Goal: Task Accomplishment & Management: Use online tool/utility

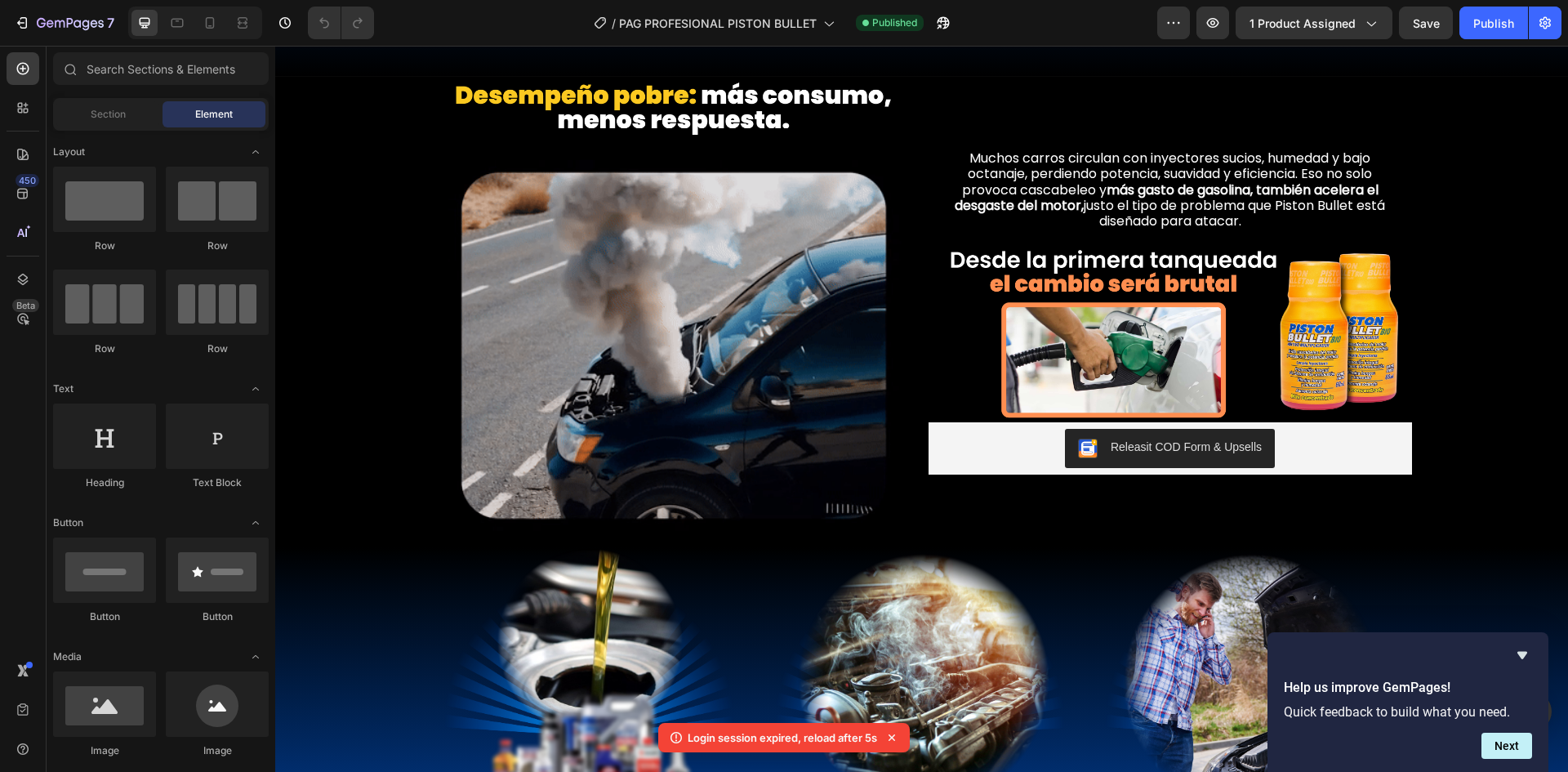
scroll to position [654, 0]
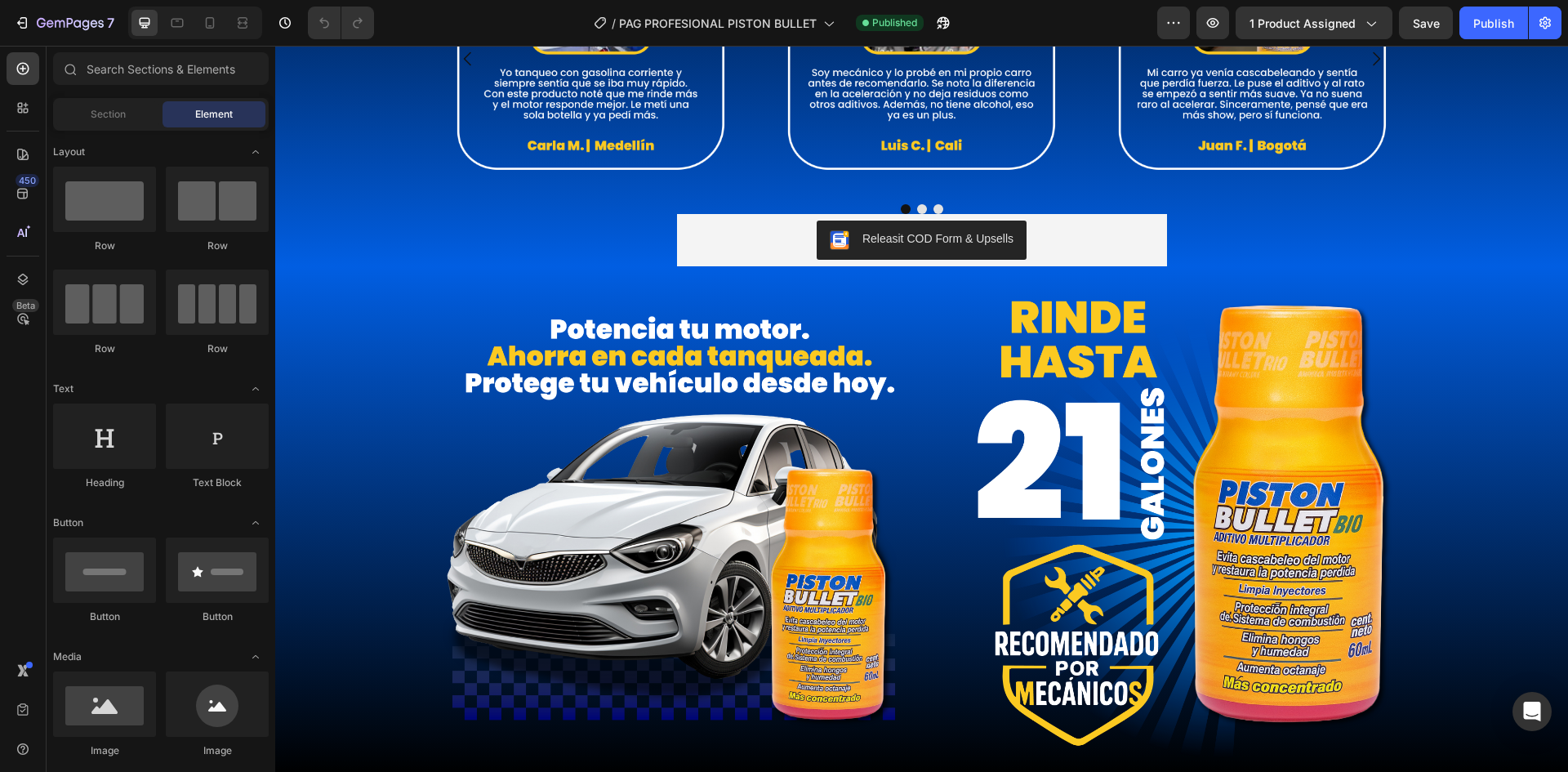
scroll to position [3023, 0]
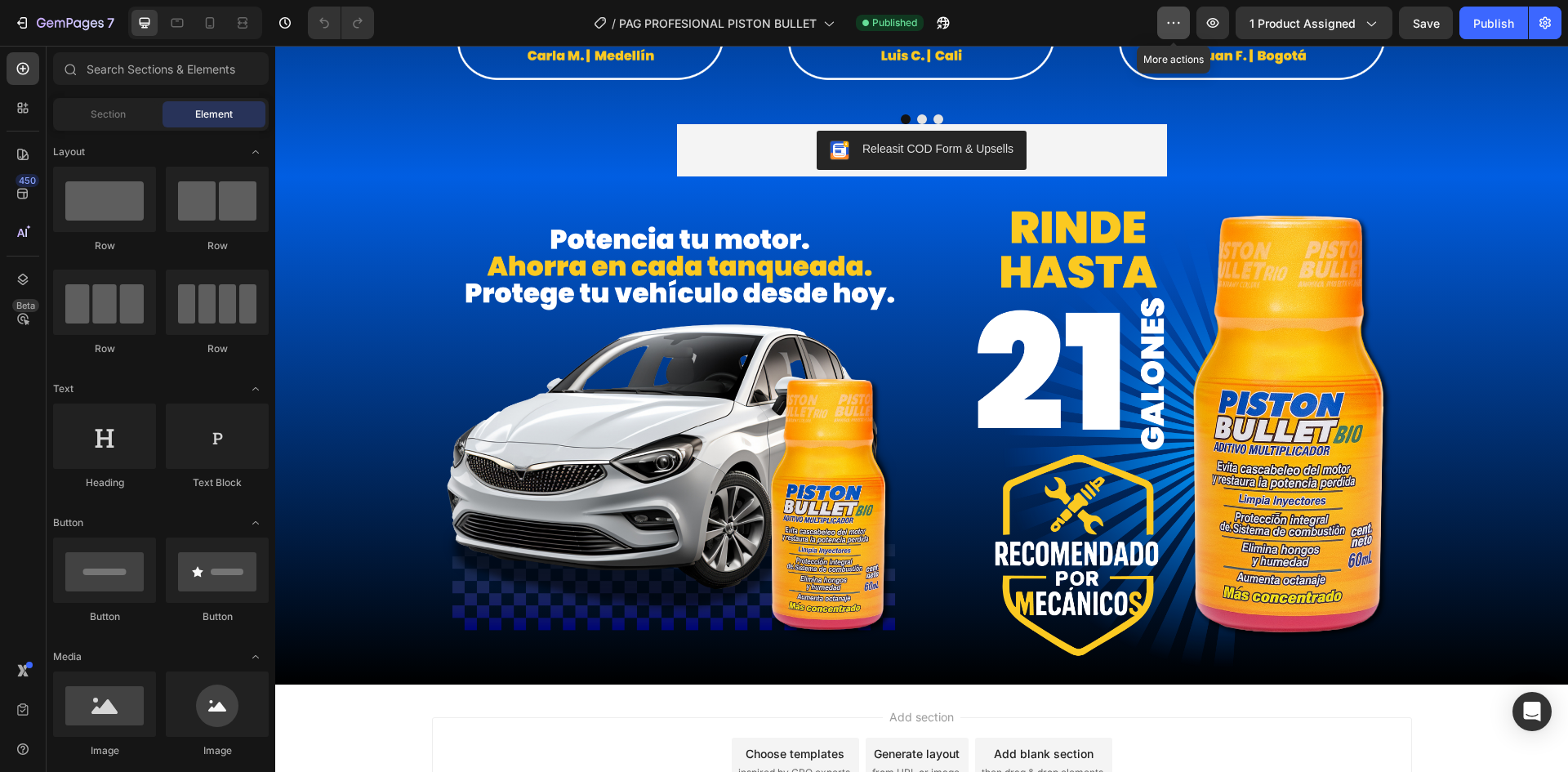
click at [1177, 28] on icon "button" at bounding box center [1173, 22] width 16 height 16
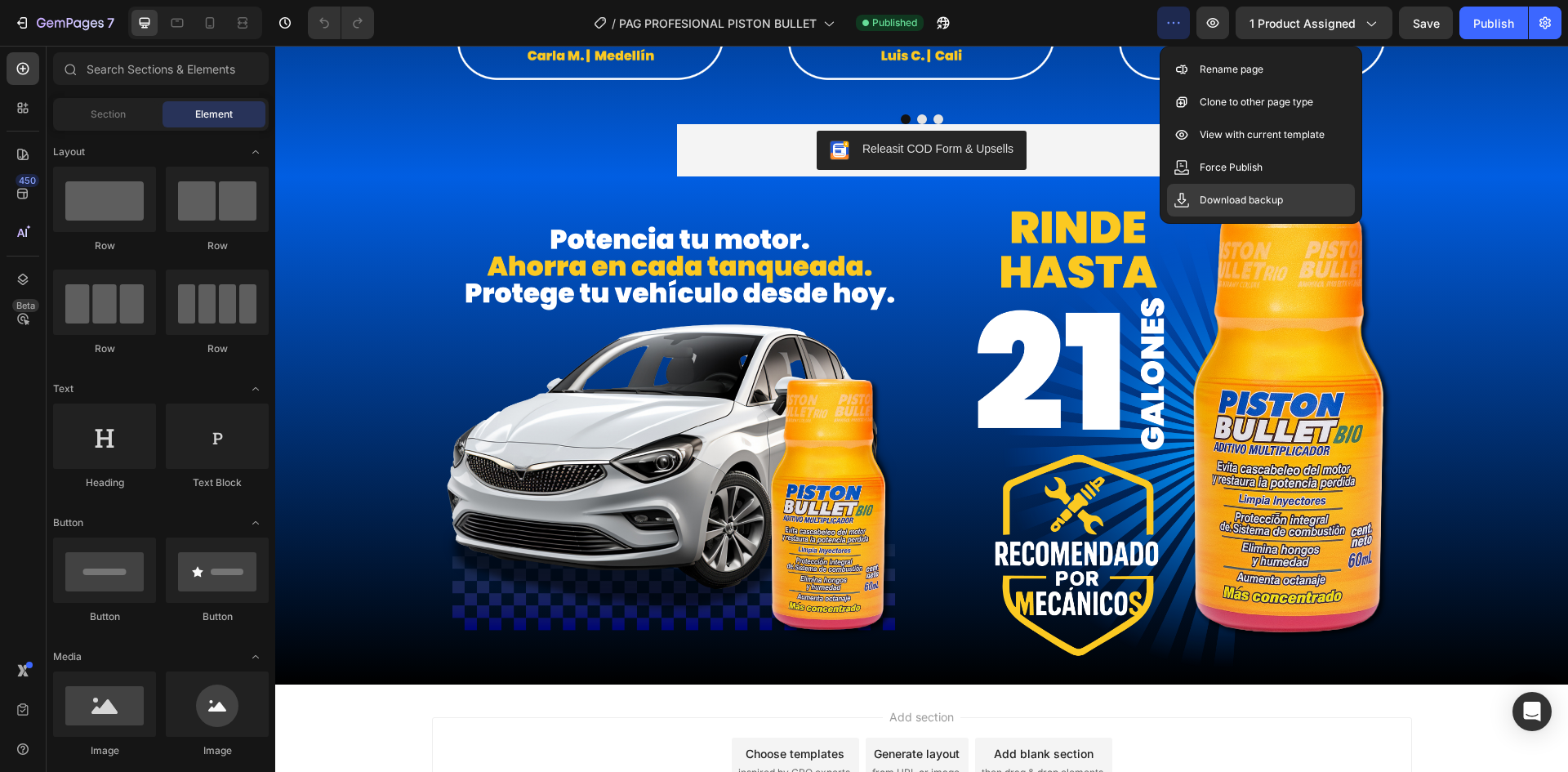
click at [1245, 203] on p "Download backup" at bounding box center [1240, 199] width 83 height 16
click at [1541, 27] on icon "button" at bounding box center [1544, 22] width 16 height 16
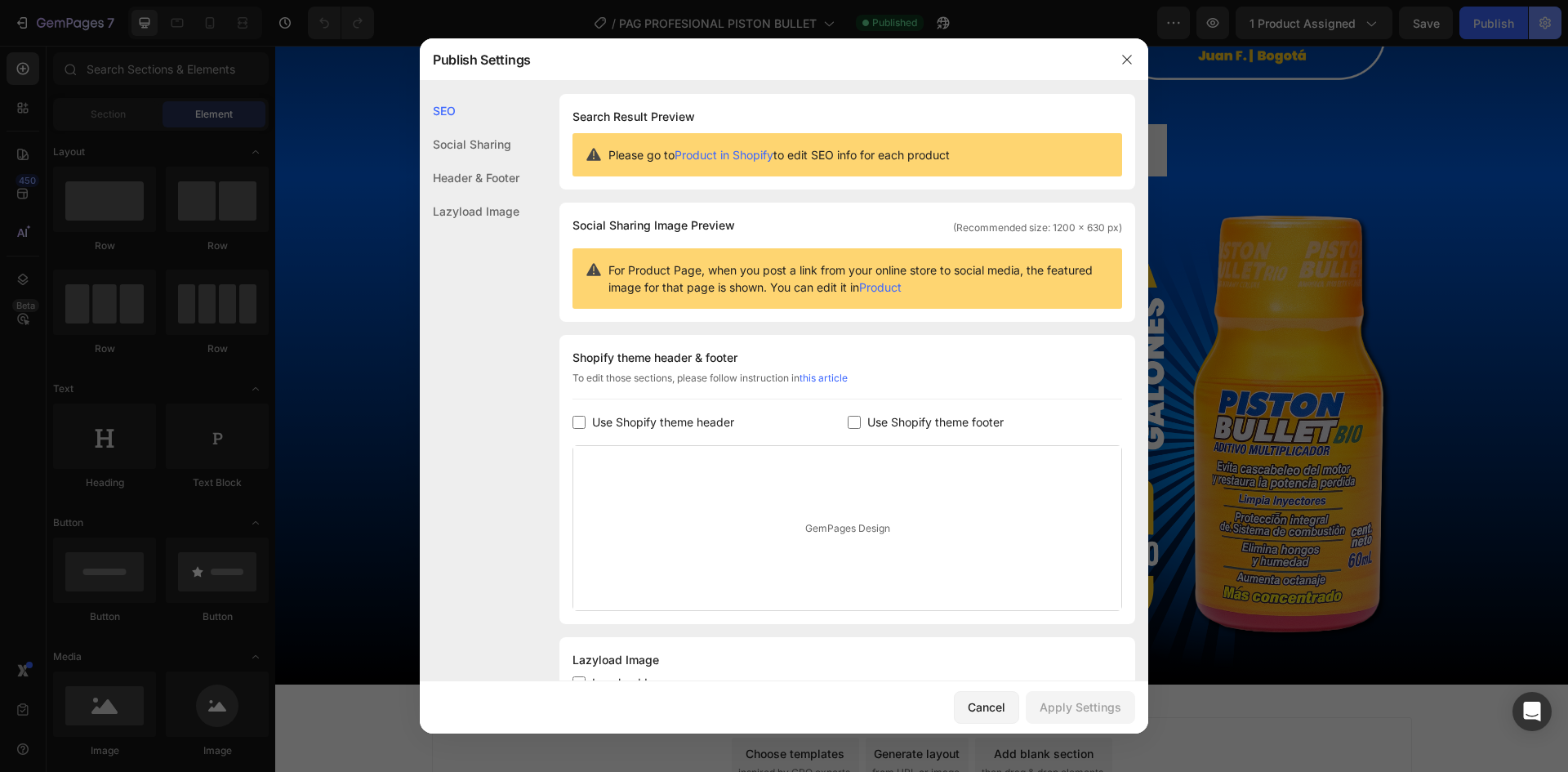
click at [1541, 27] on div at bounding box center [784, 386] width 1568 height 772
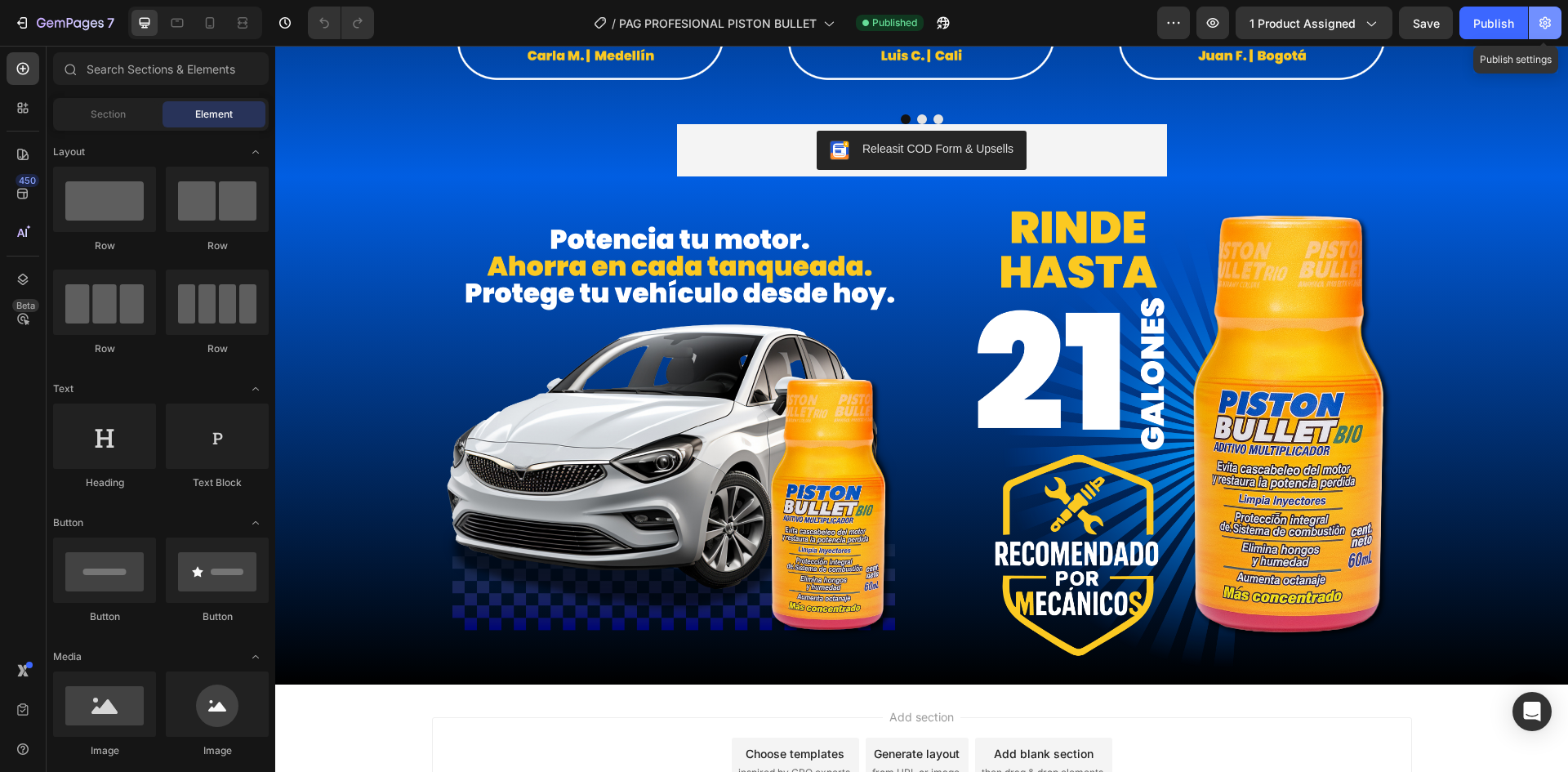
click at [1541, 27] on icon "button" at bounding box center [1544, 22] width 16 height 16
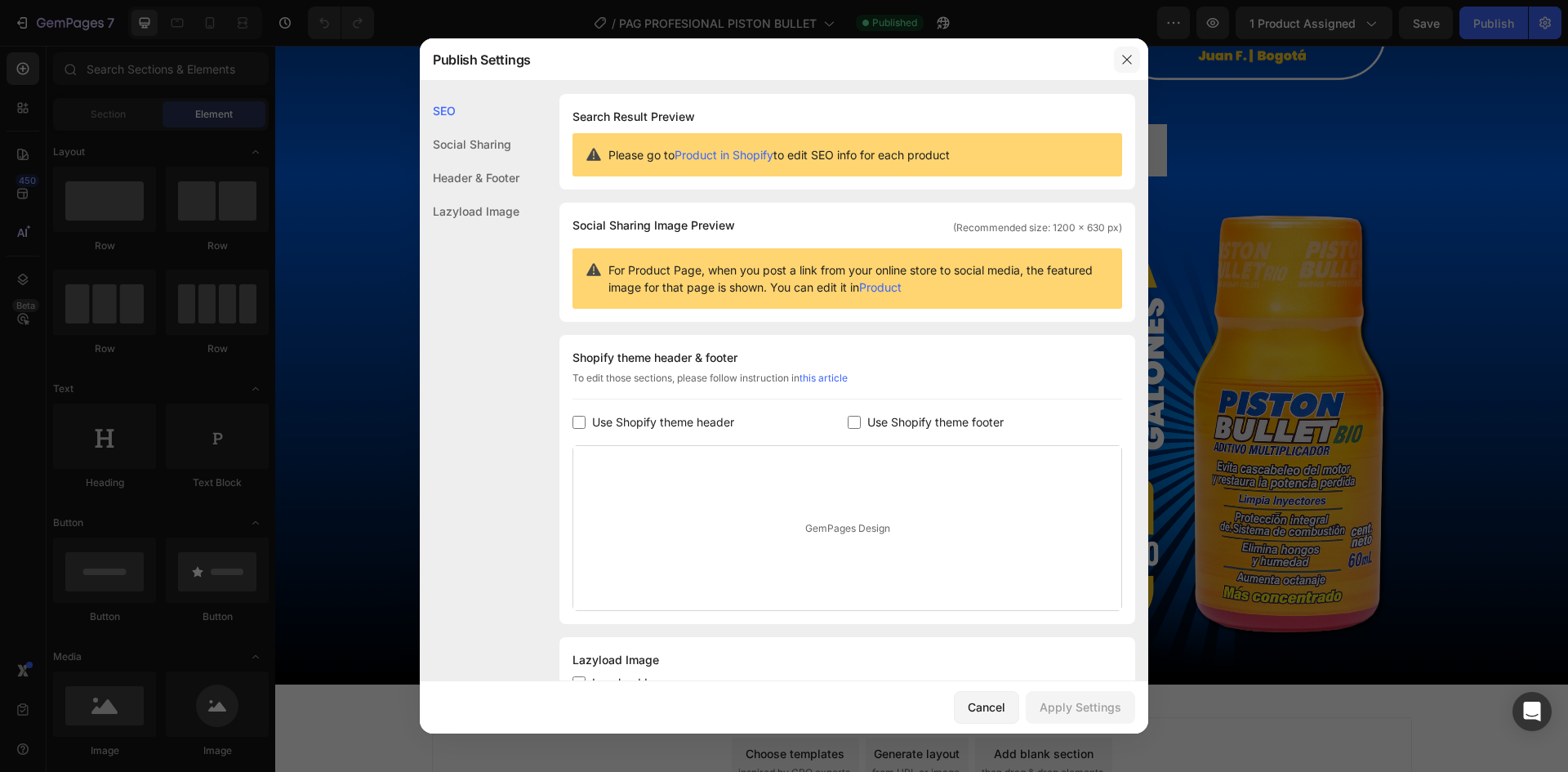
click at [1136, 64] on button "button" at bounding box center [1127, 59] width 27 height 27
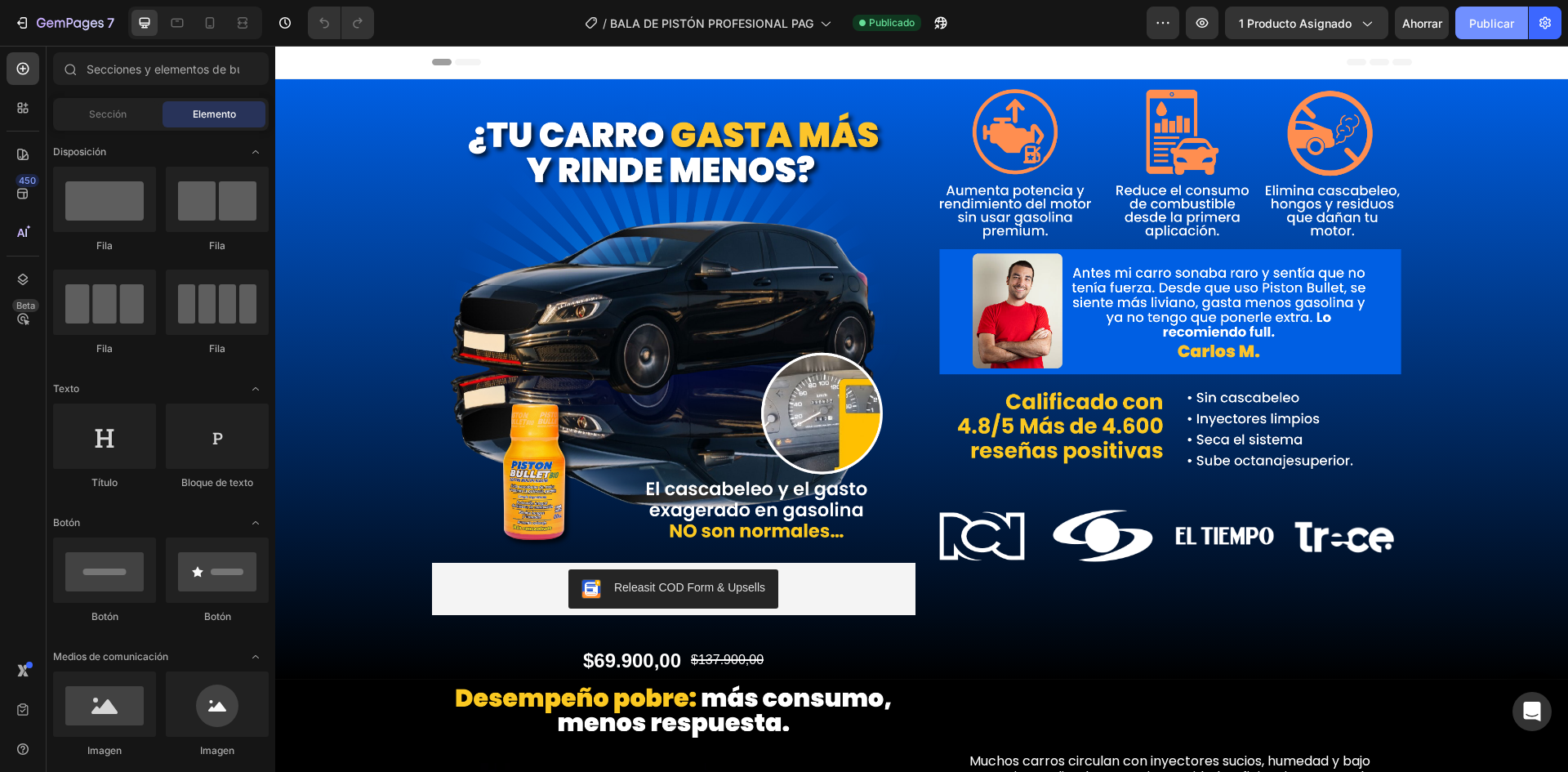
click at [1482, 21] on font "Publicar" at bounding box center [1491, 23] width 45 height 14
click at [934, 19] on icon "button" at bounding box center [940, 22] width 16 height 16
click at [1485, 20] on font "Publicar" at bounding box center [1491, 23] width 45 height 14
click at [204, 21] on icon at bounding box center [210, 22] width 16 height 16
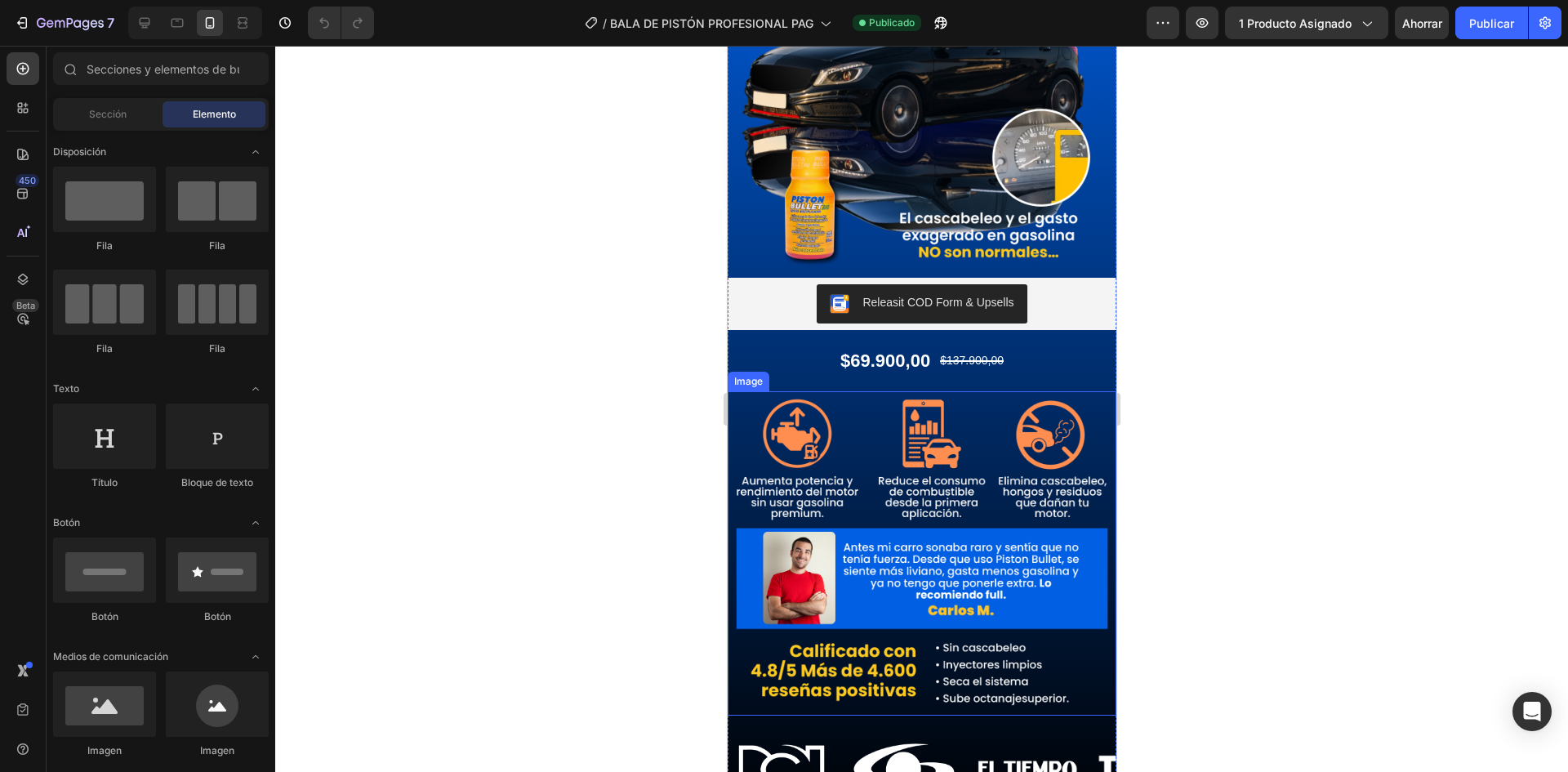
scroll to position [163, 0]
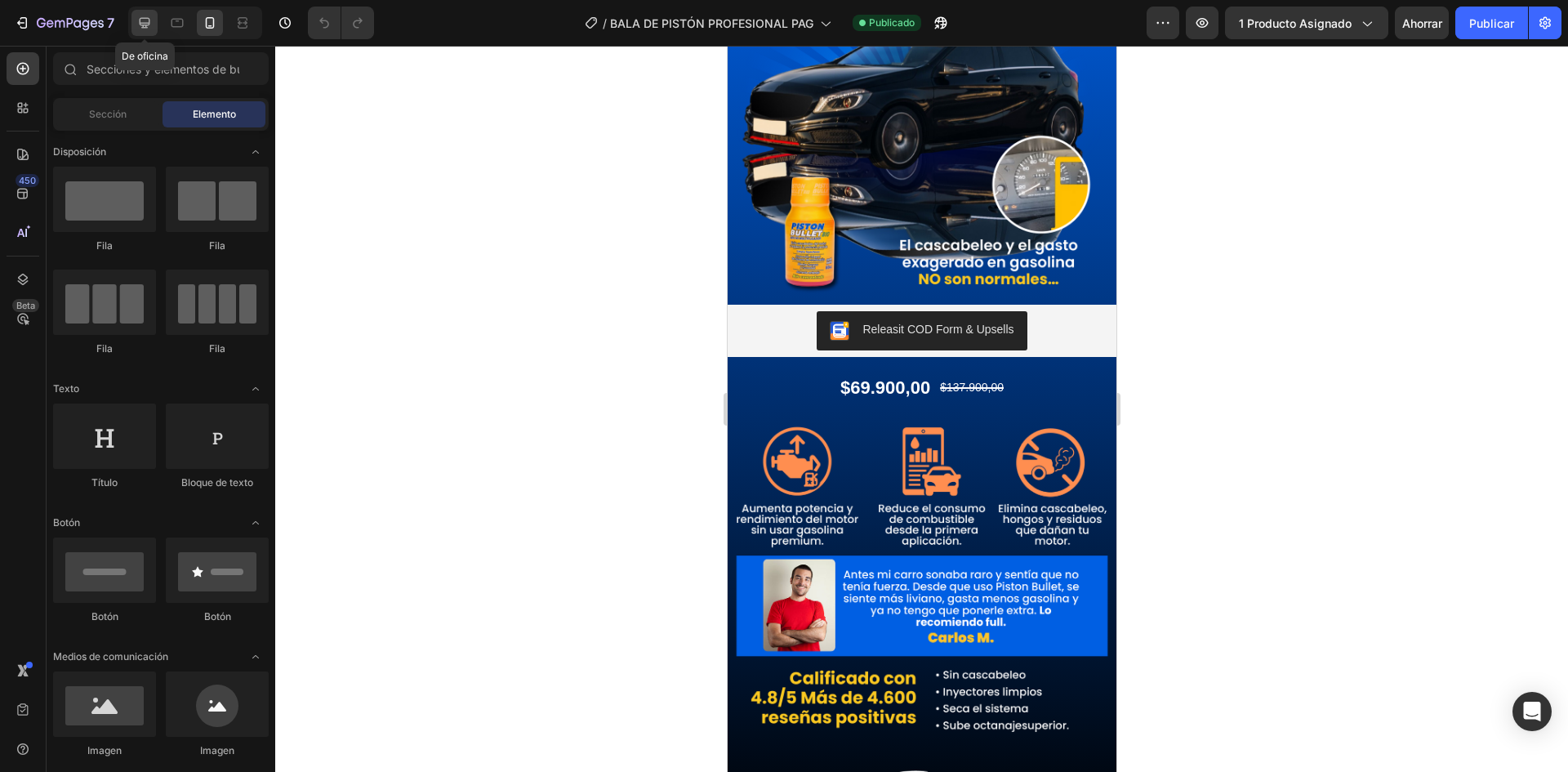
click at [139, 25] on icon at bounding box center [144, 22] width 16 height 16
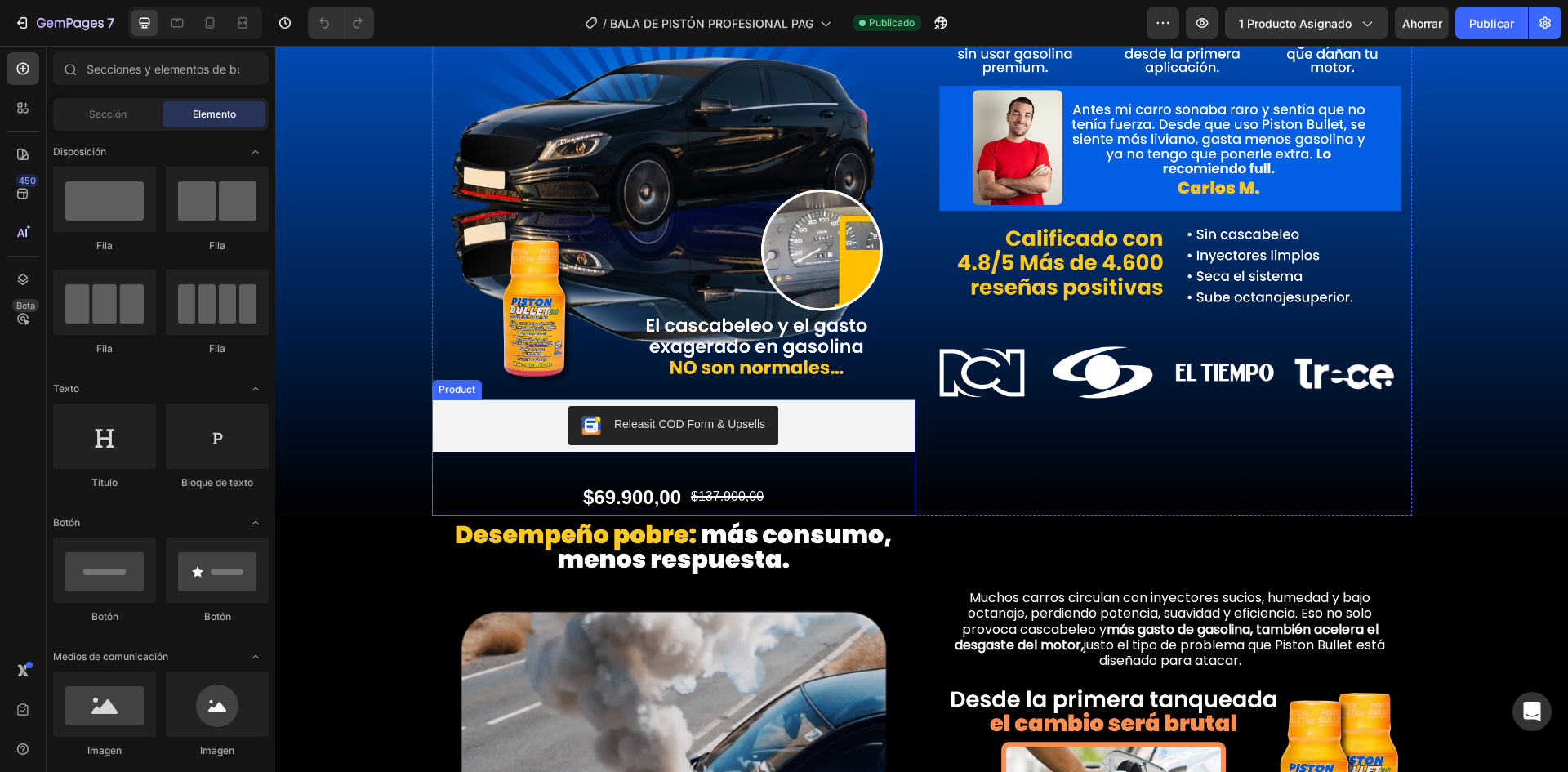
click at [531, 460] on div "Releasit COD Form & Upsells Releasit COD Form & Upsells $69.900,00 Product Pric…" at bounding box center [673, 458] width 483 height 117
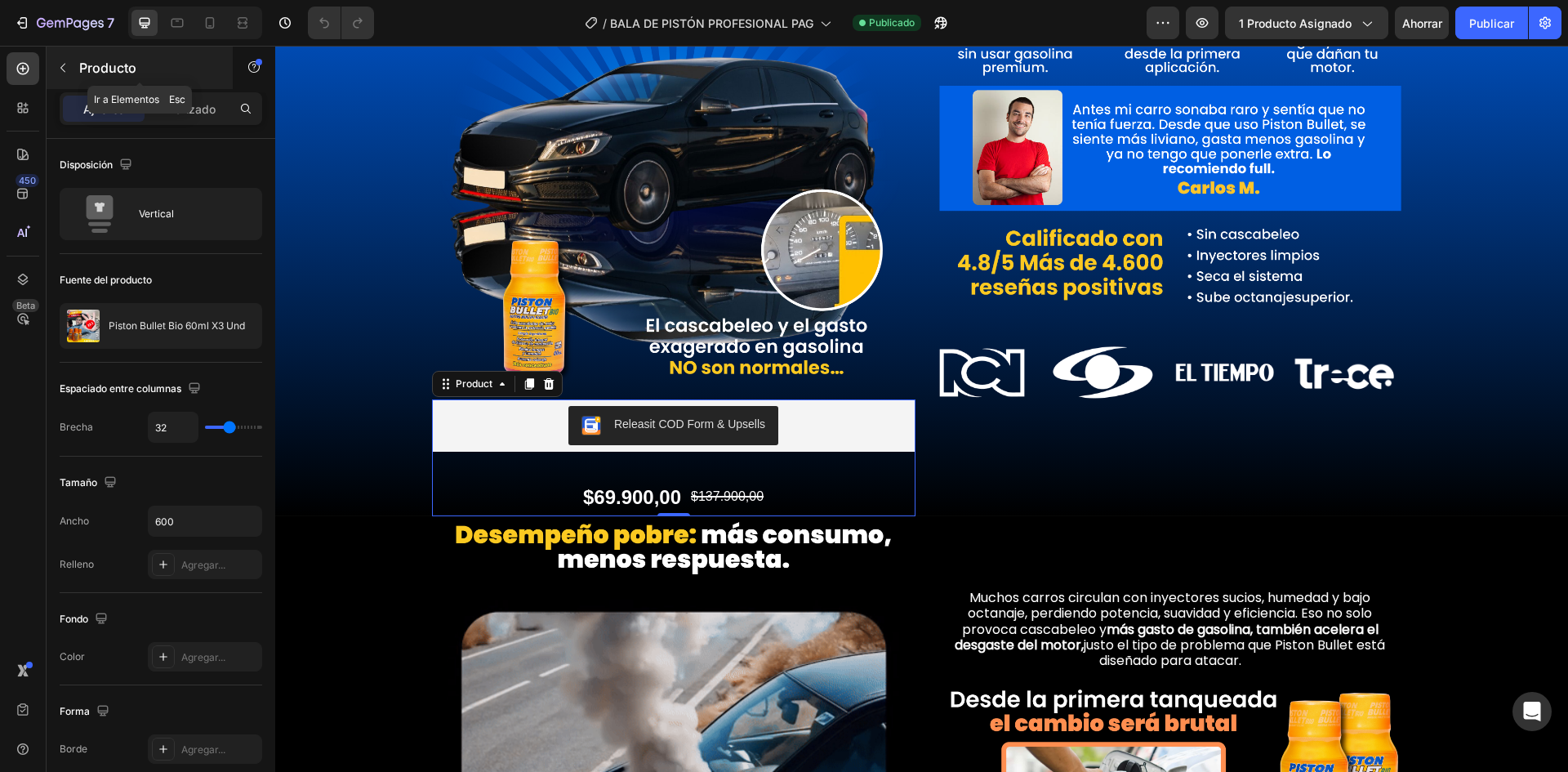
click at [54, 63] on button "button" at bounding box center [62, 68] width 27 height 27
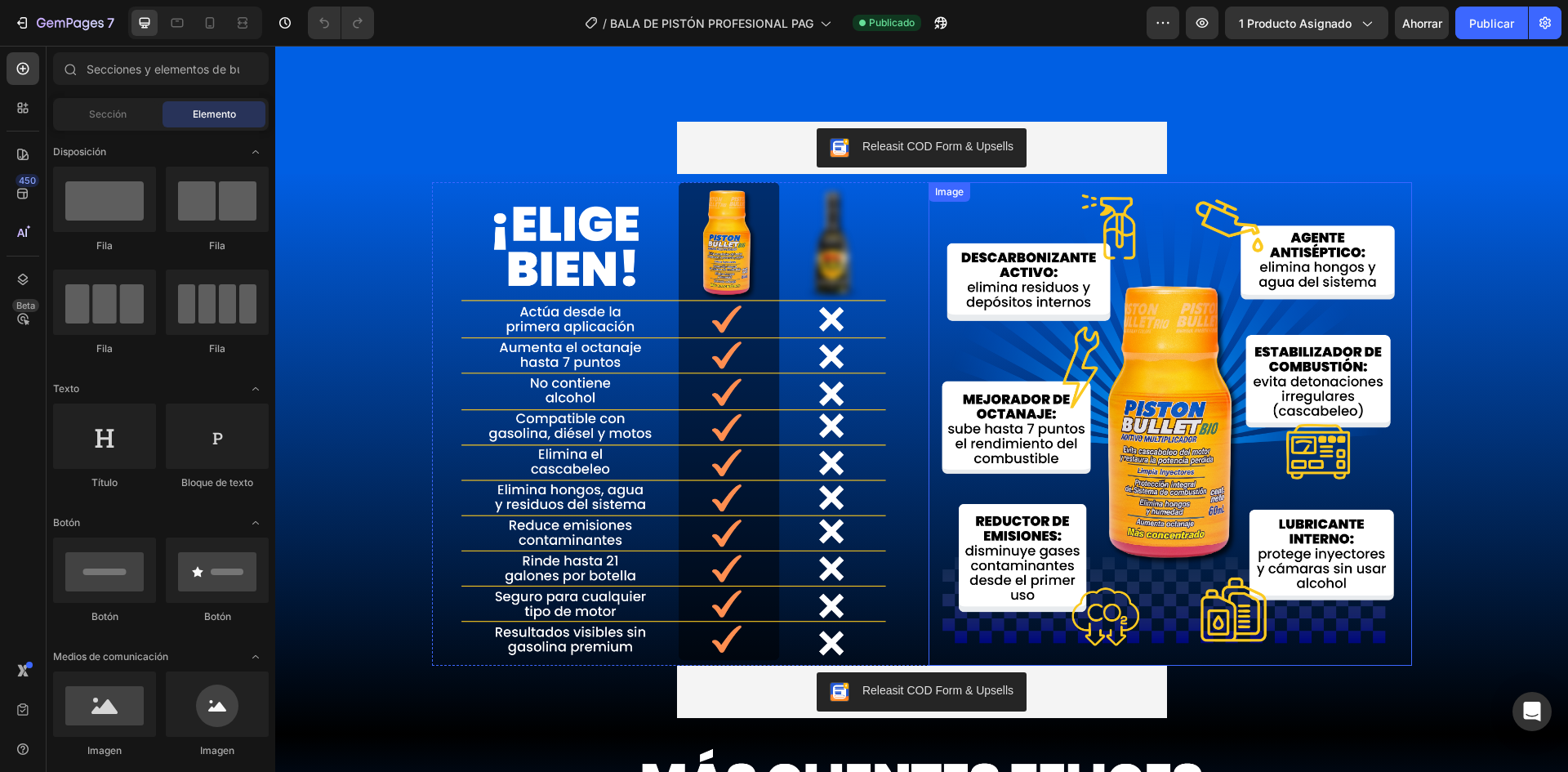
scroll to position [1961, 0]
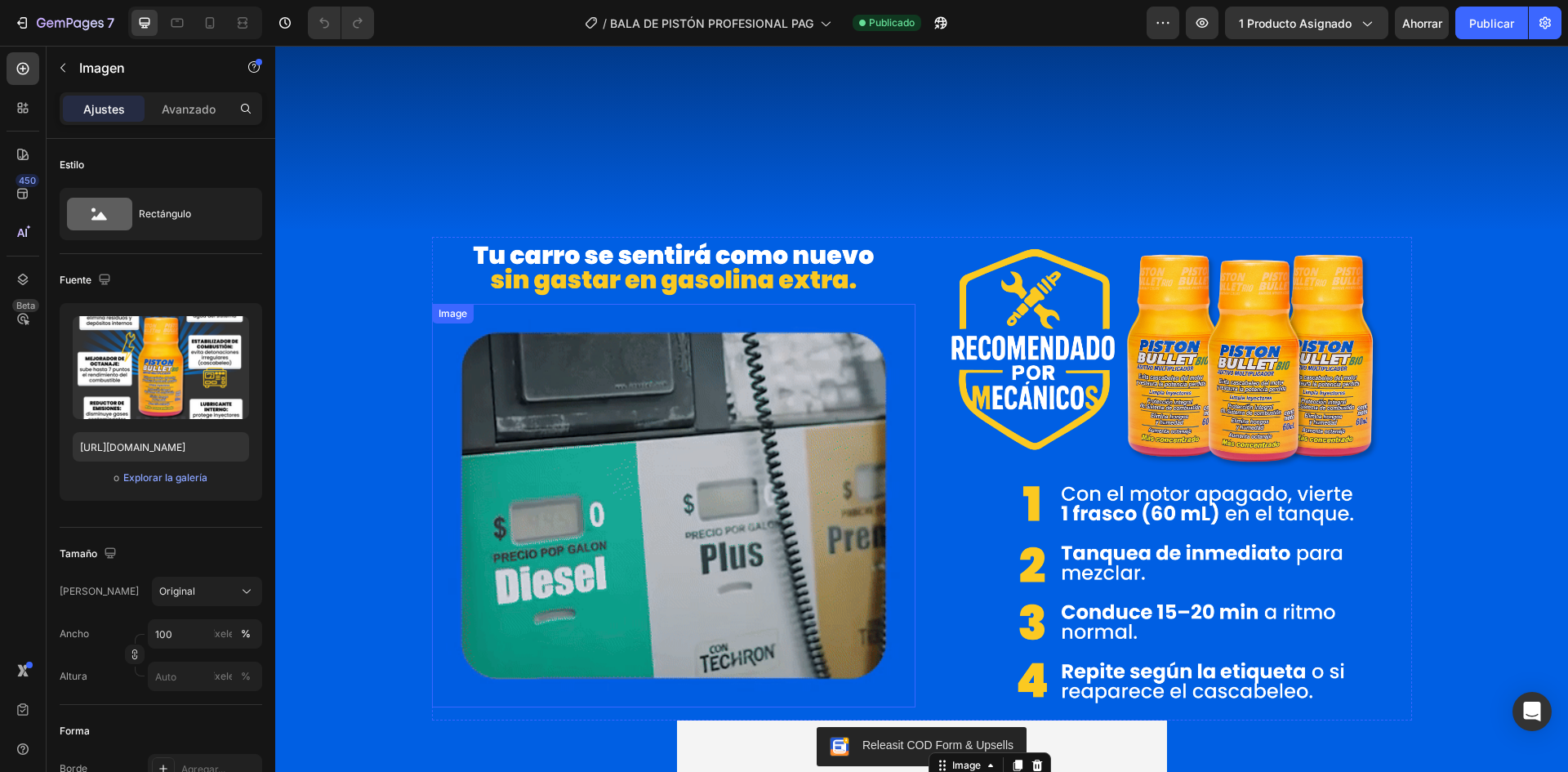
scroll to position [1389, 0]
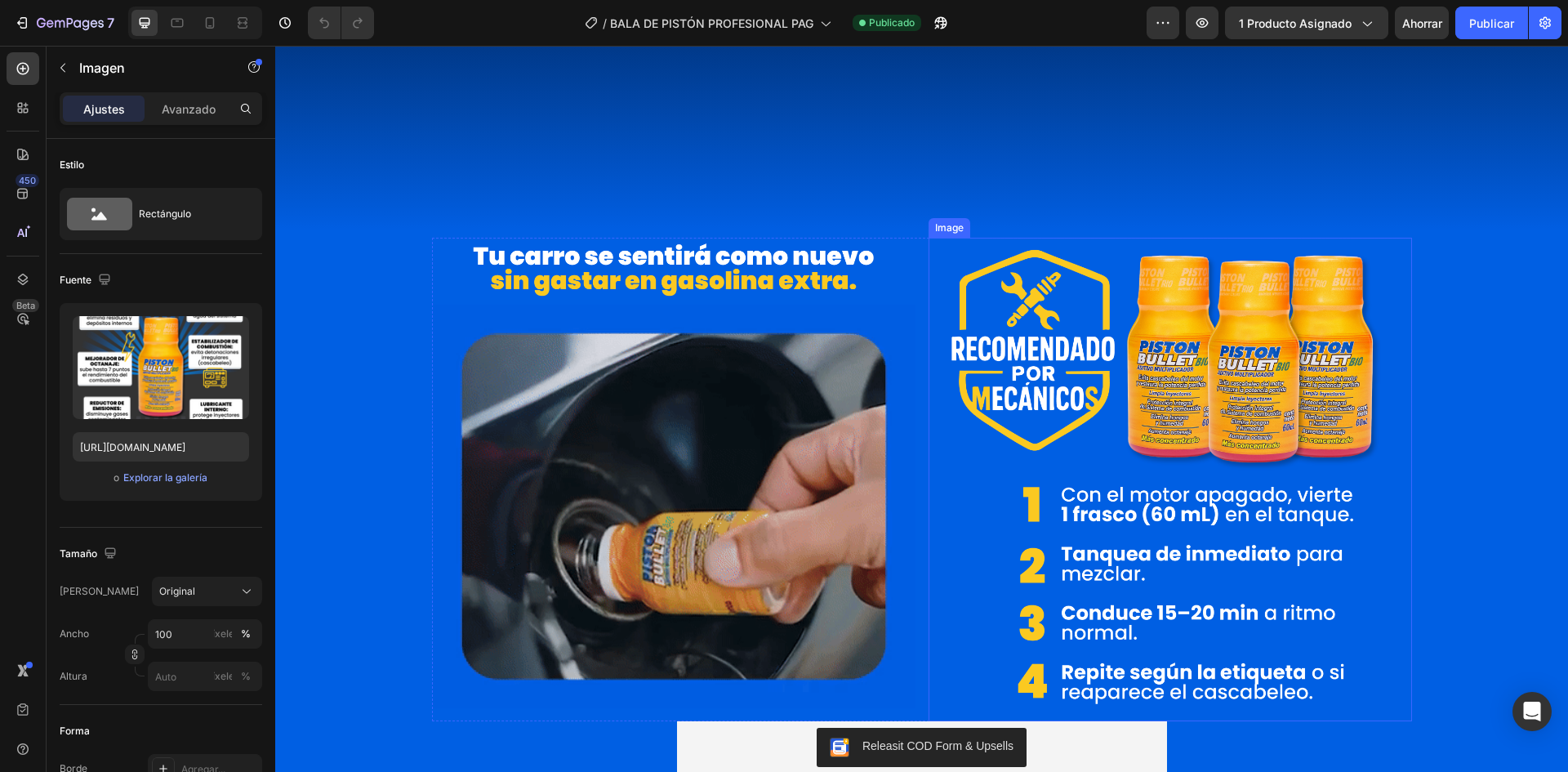
click at [1115, 390] on img at bounding box center [1169, 479] width 483 height 484
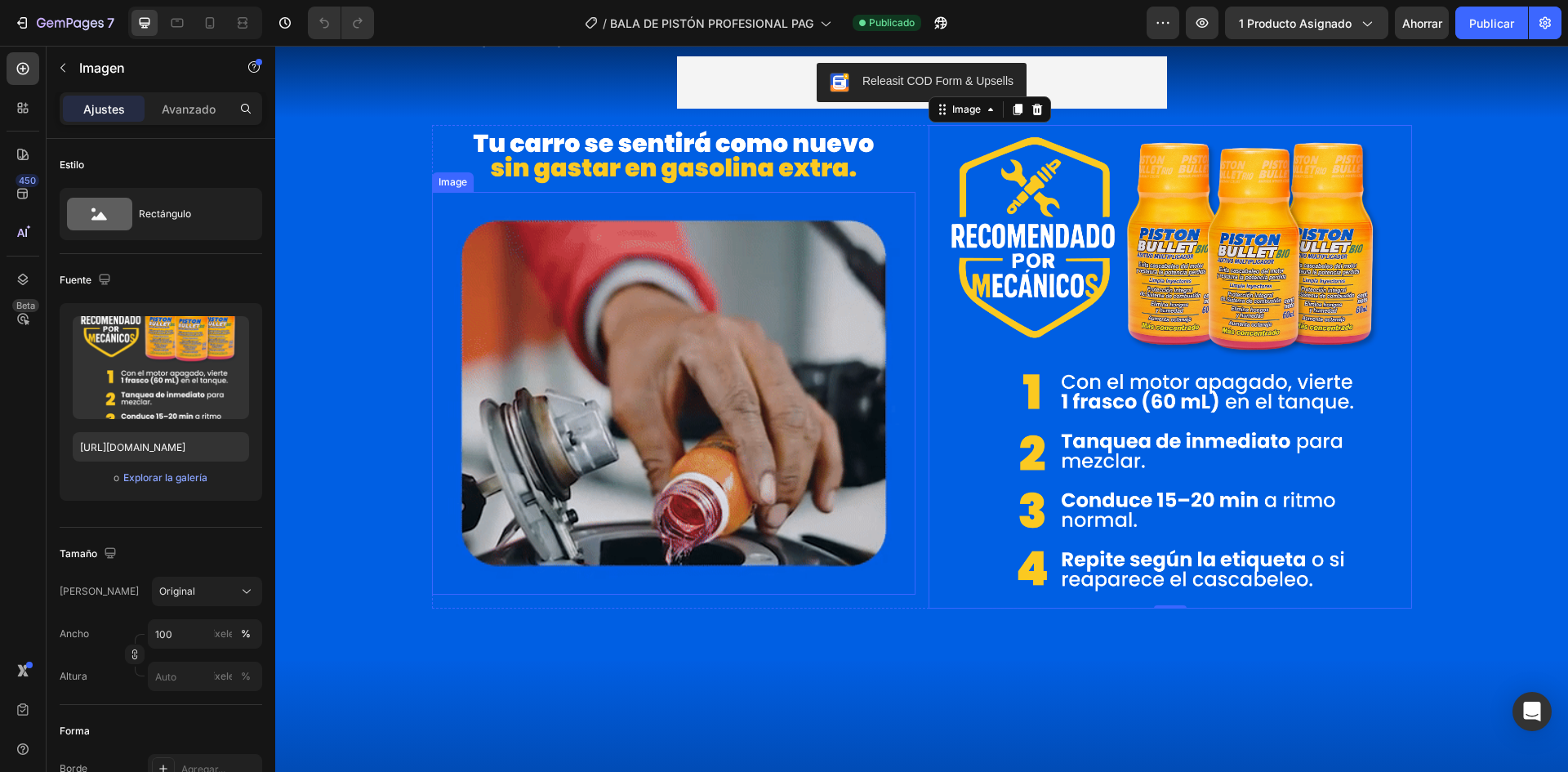
scroll to position [1143, 0]
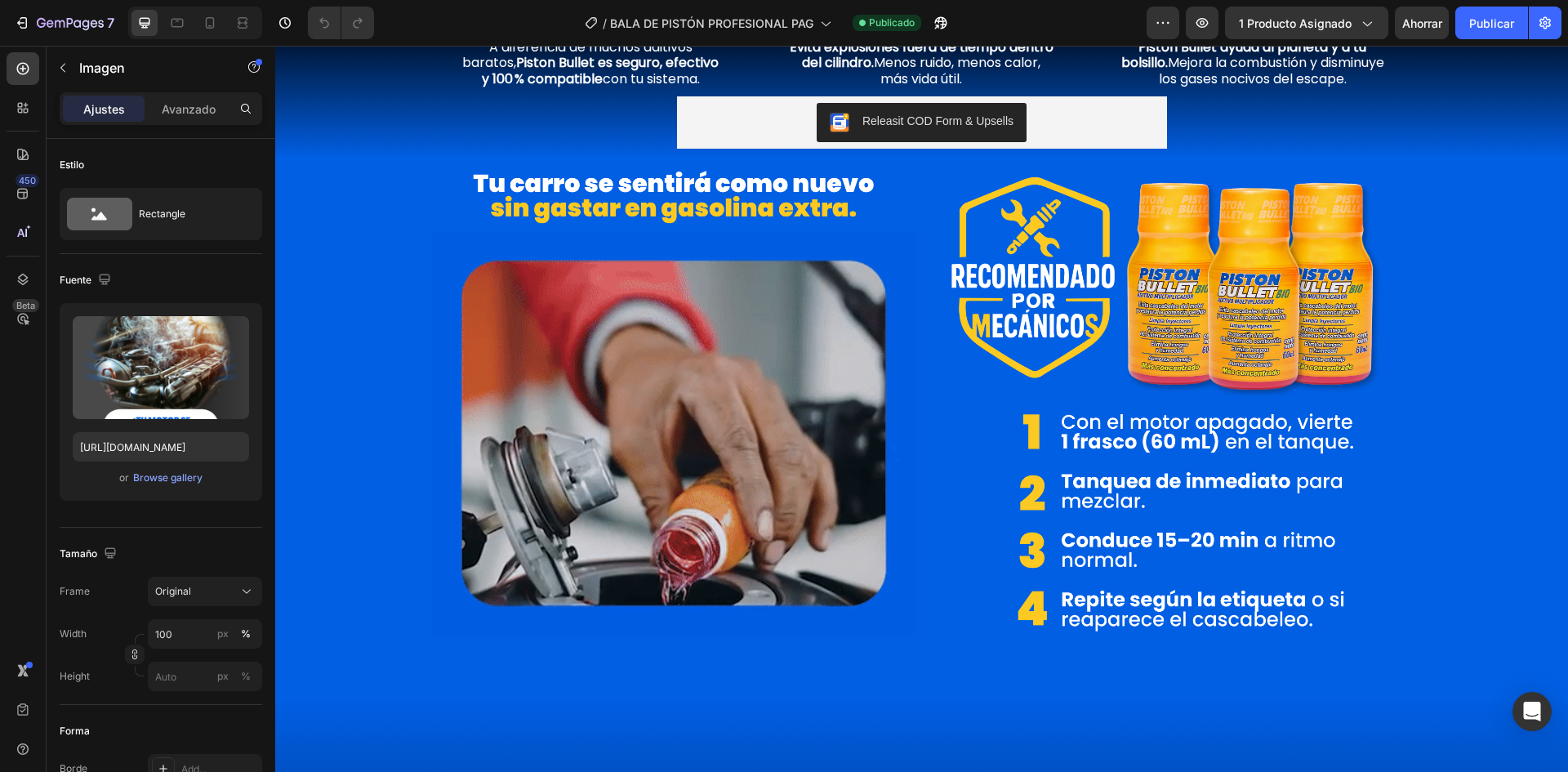
click at [1022, 7] on img at bounding box center [921, 7] width 317 height 0
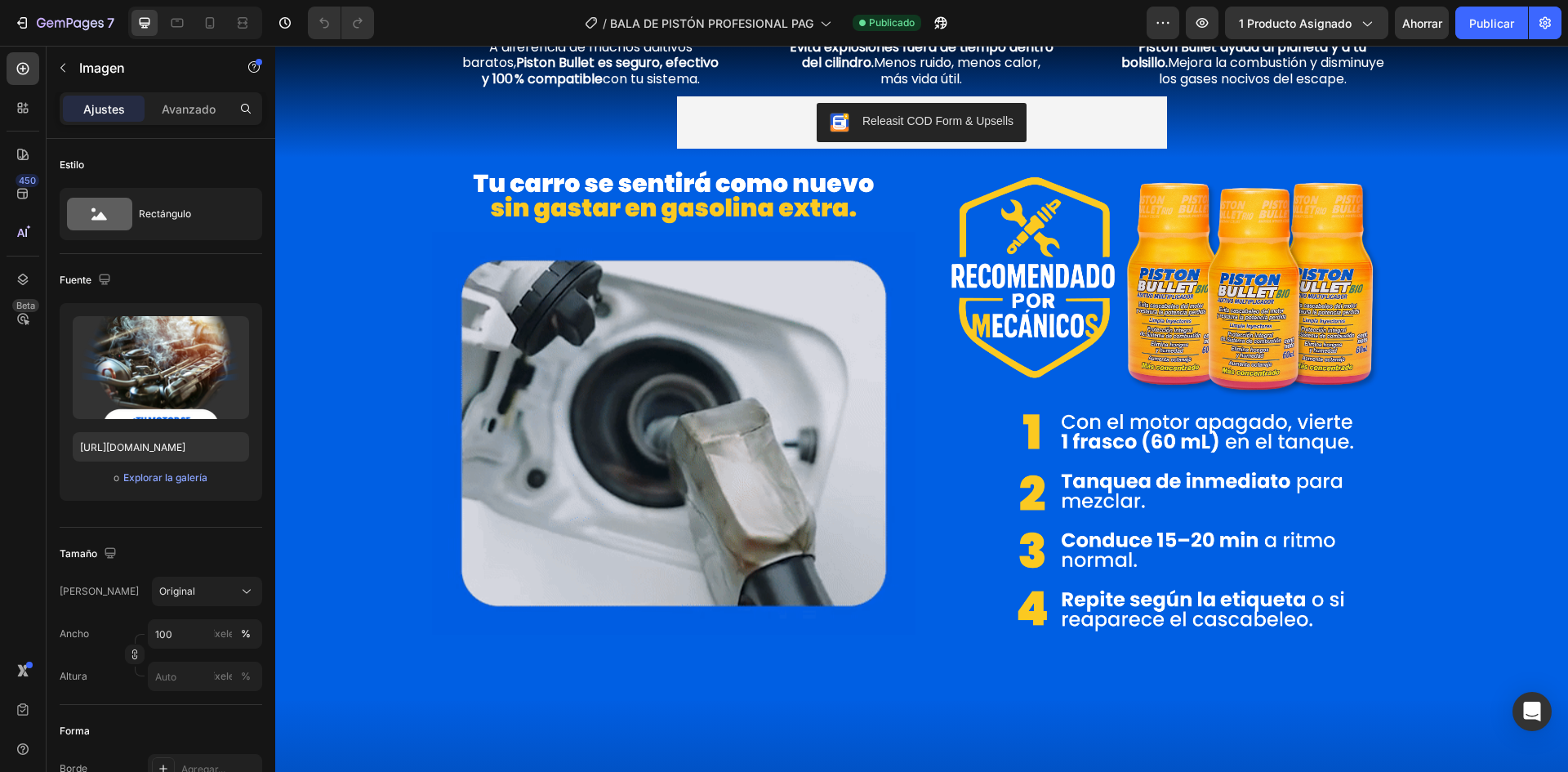
scroll to position [1062, 0]
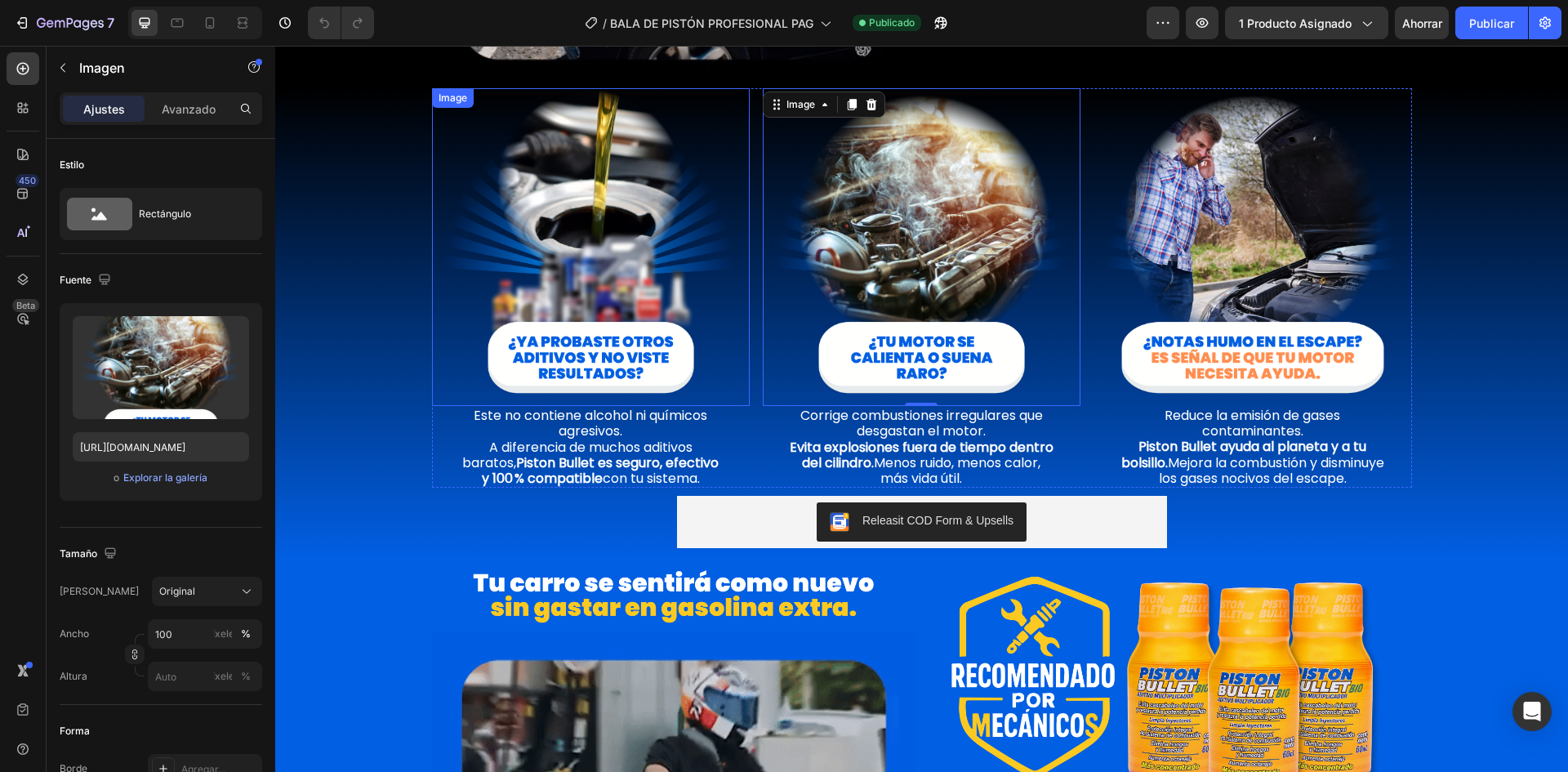
click at [629, 163] on img at bounding box center [590, 246] width 317 height 318
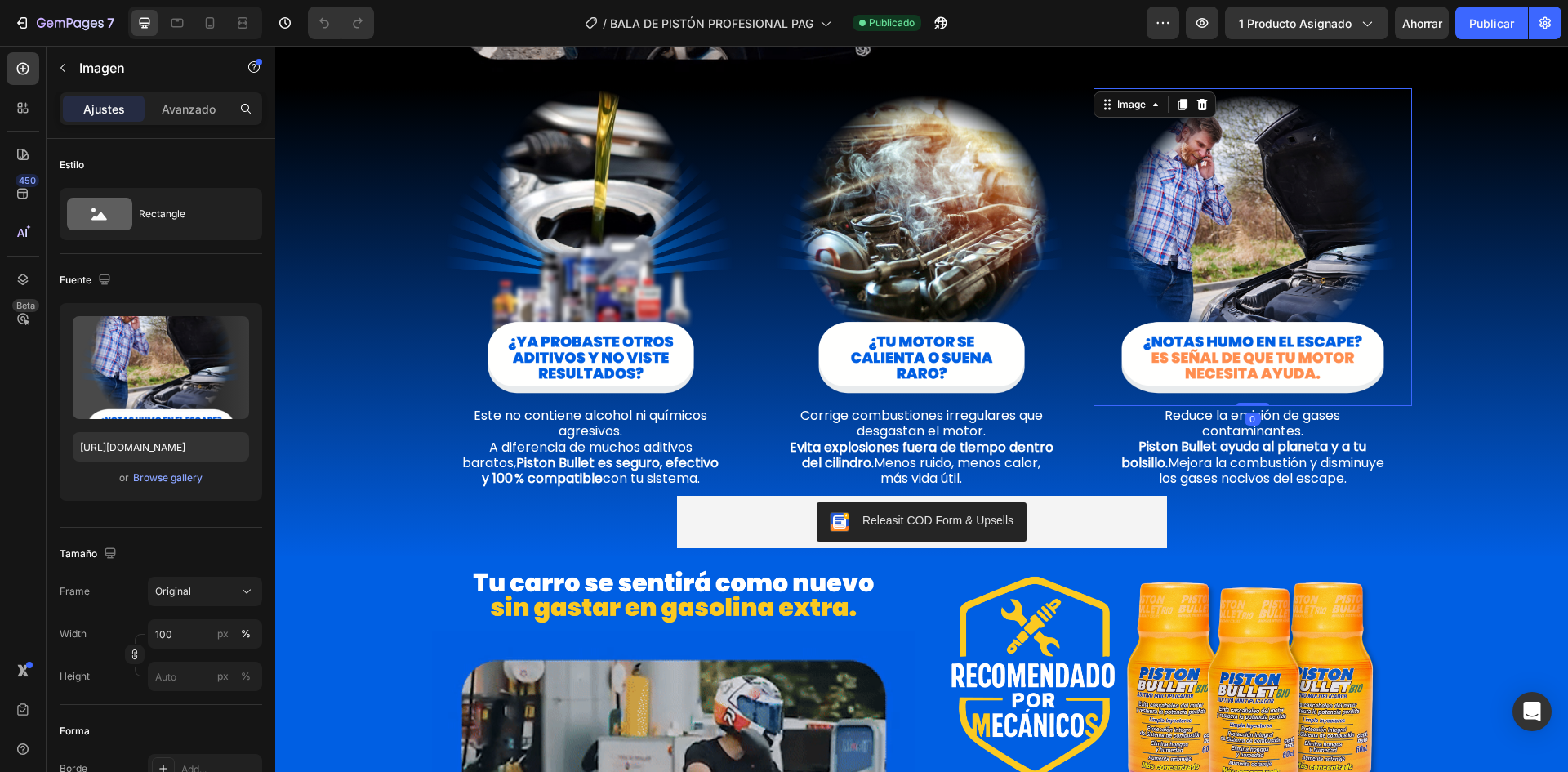
click at [1265, 189] on img at bounding box center [1251, 246] width 317 height 318
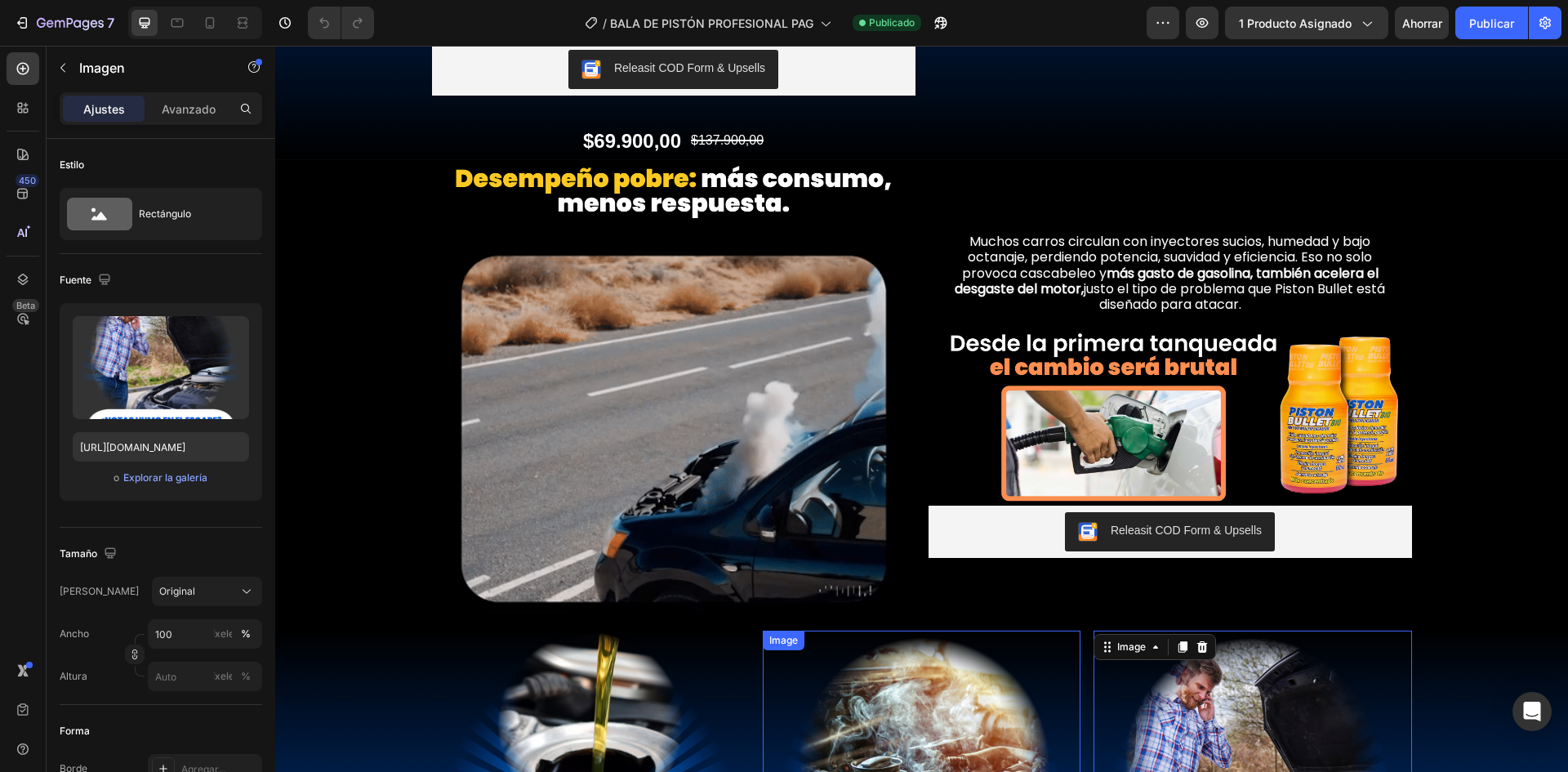
scroll to position [490, 0]
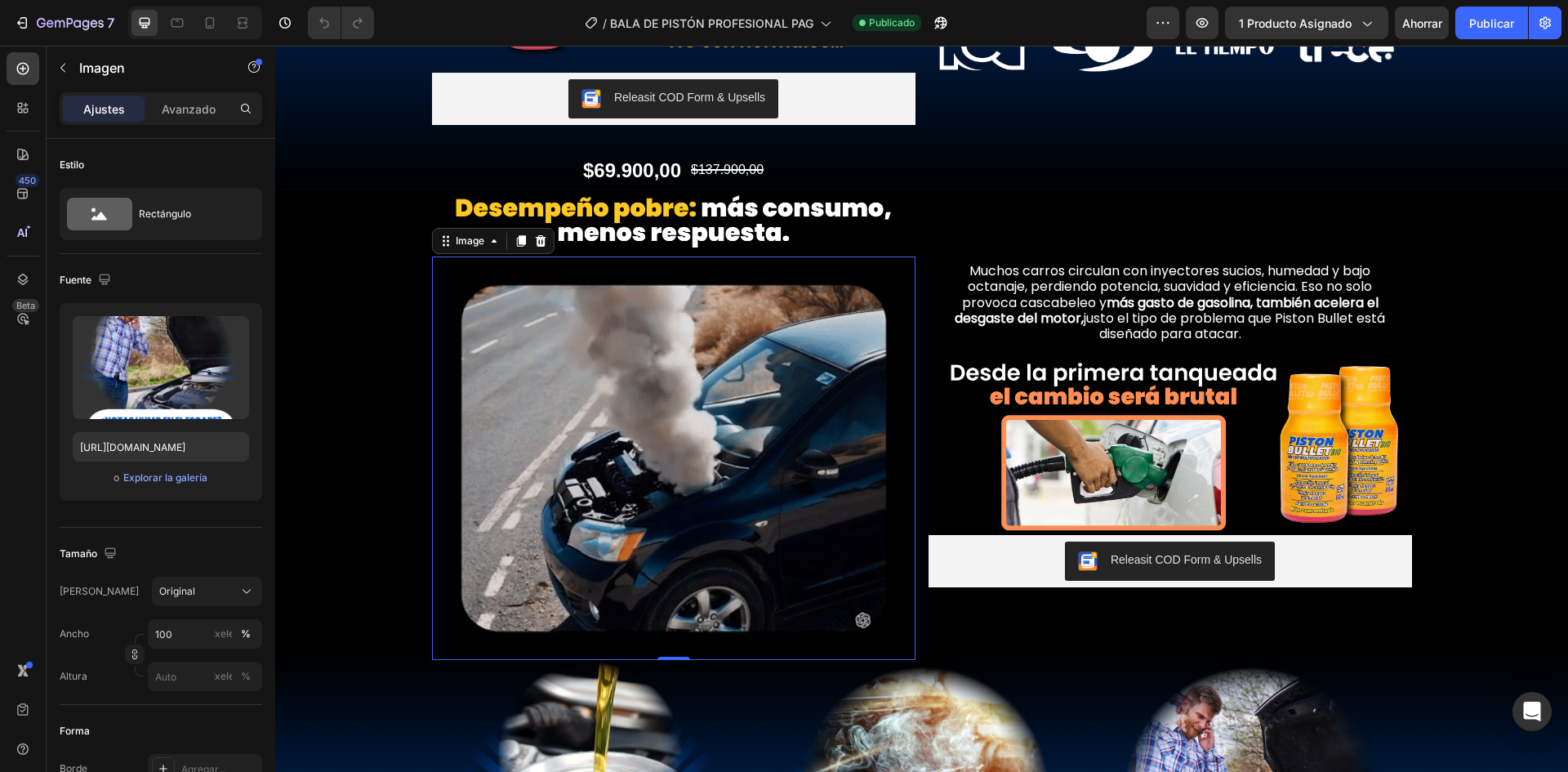
click at [710, 358] on img at bounding box center [673, 458] width 483 height 403
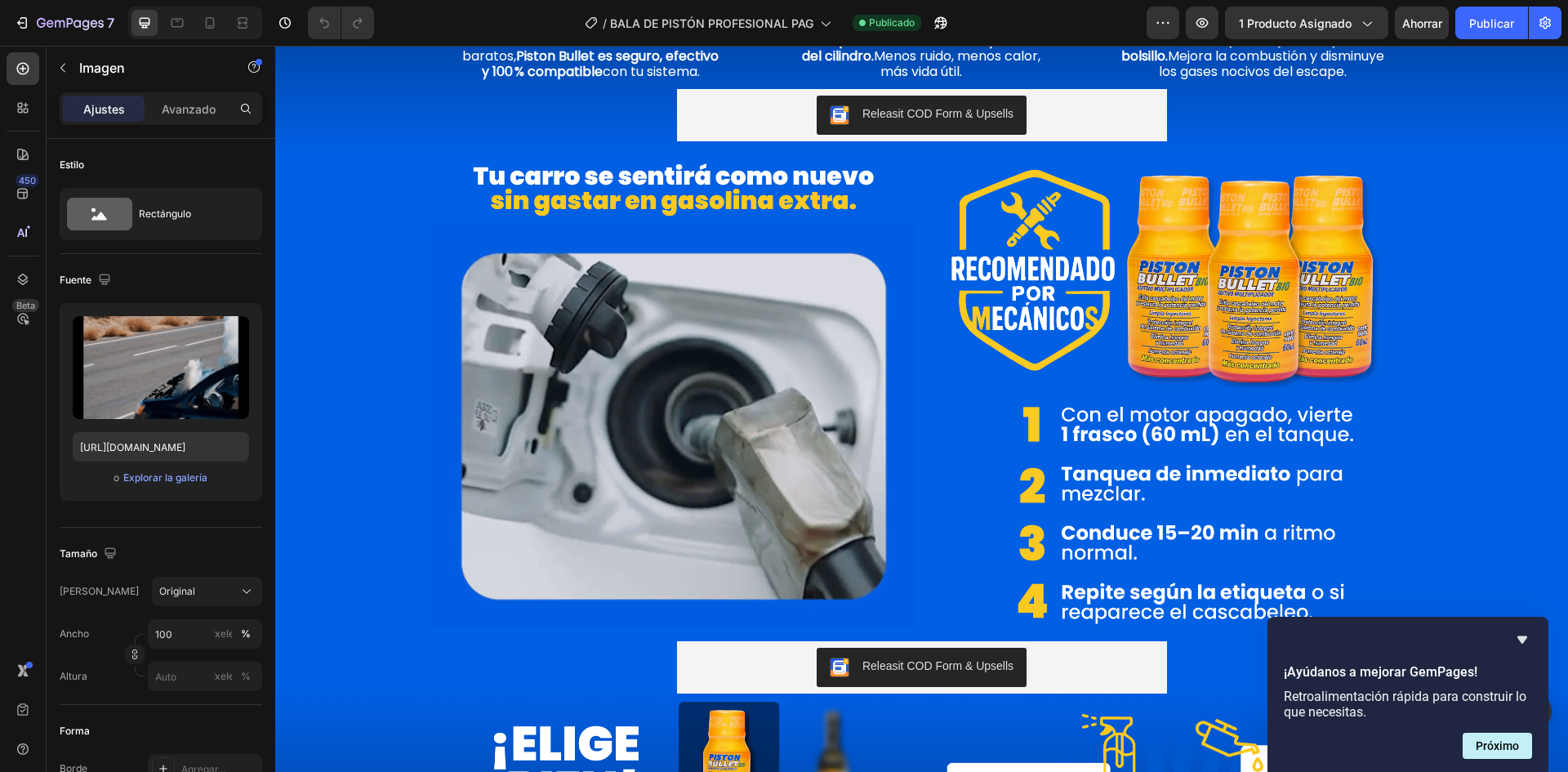
scroll to position [1470, 0]
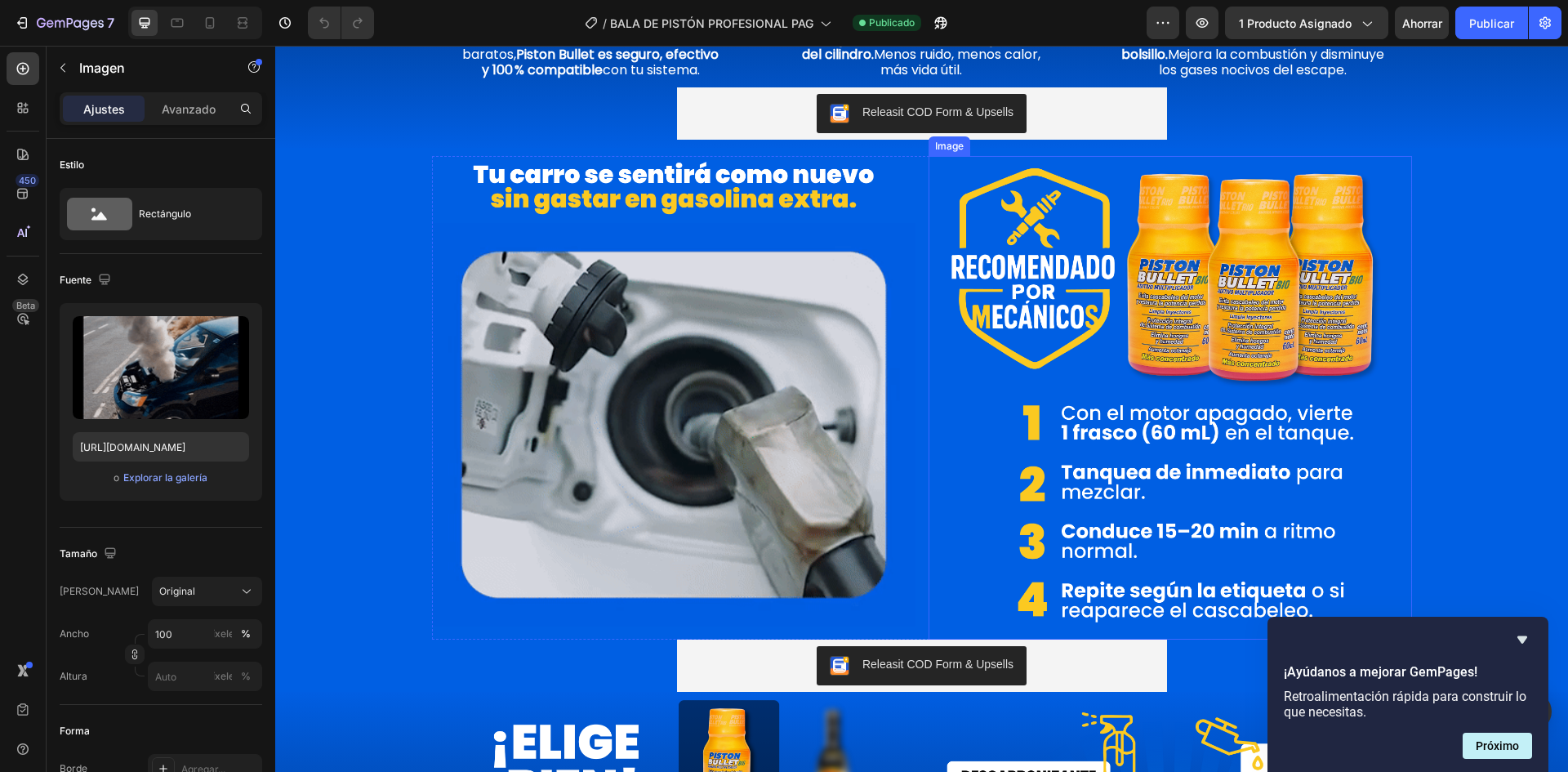
click at [1216, 282] on img at bounding box center [1169, 397] width 483 height 484
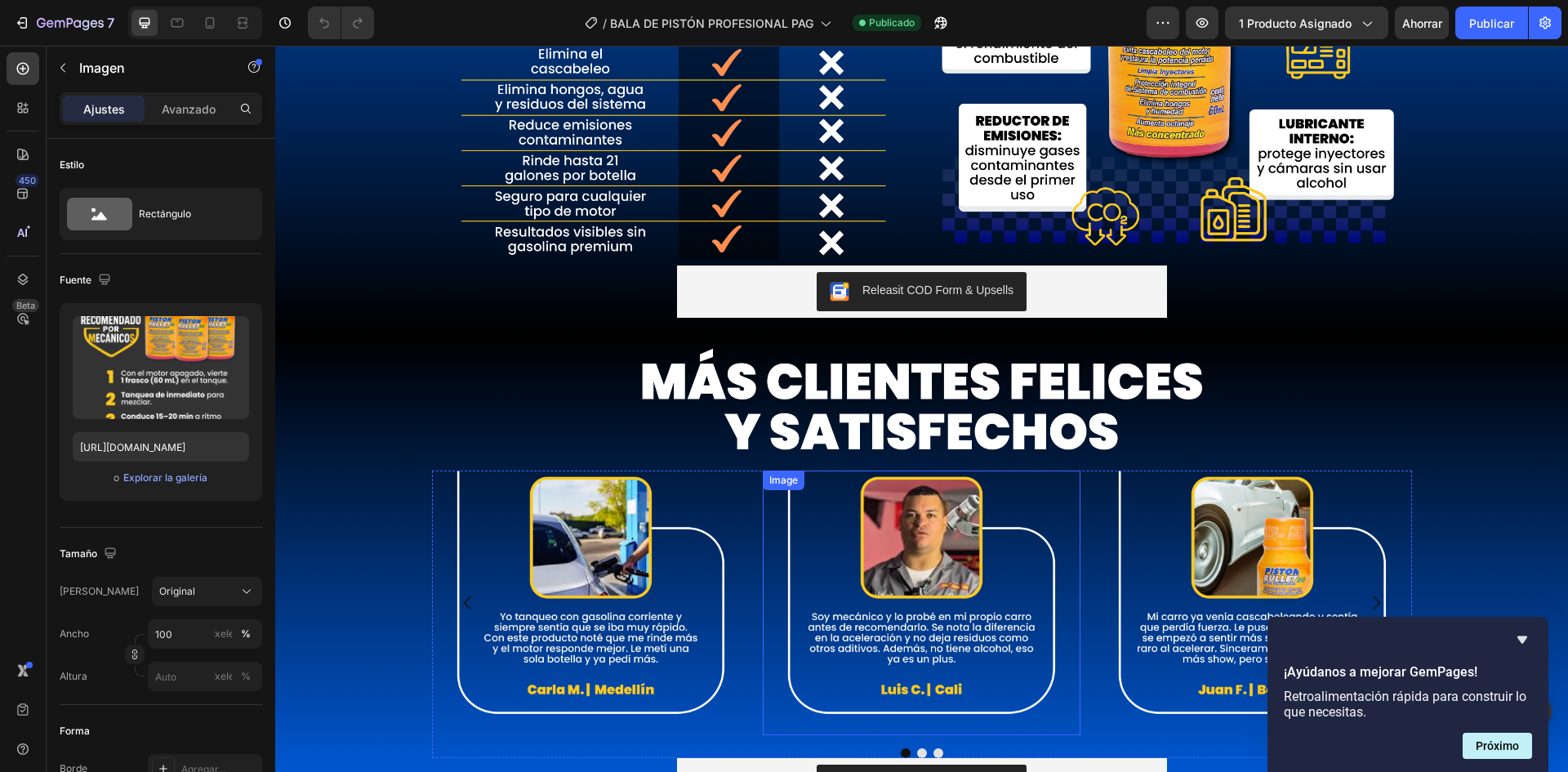
scroll to position [2533, 0]
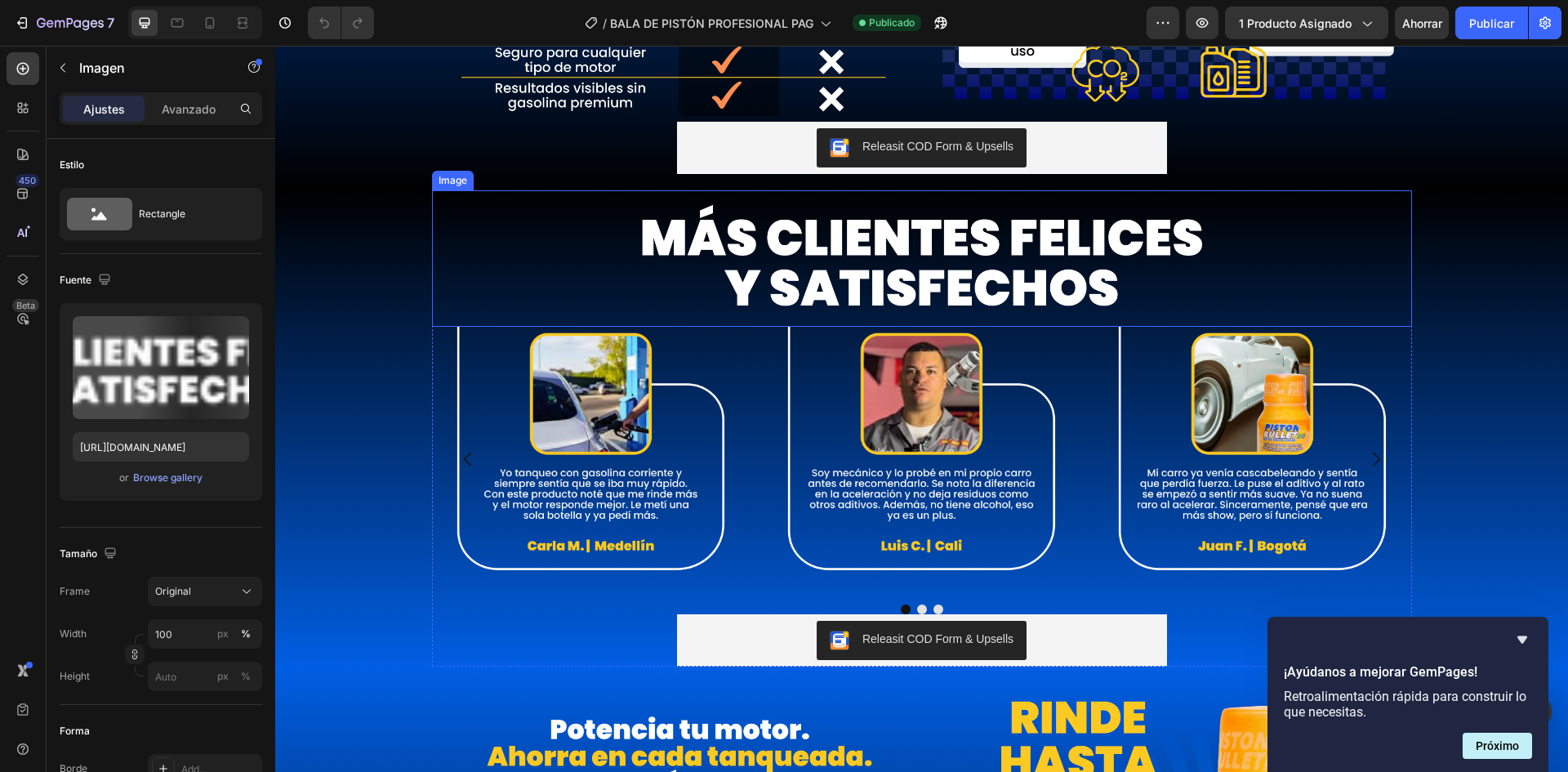
click at [935, 249] on img at bounding box center [921, 258] width 979 height 136
click at [716, 395] on img at bounding box center [590, 459] width 317 height 264
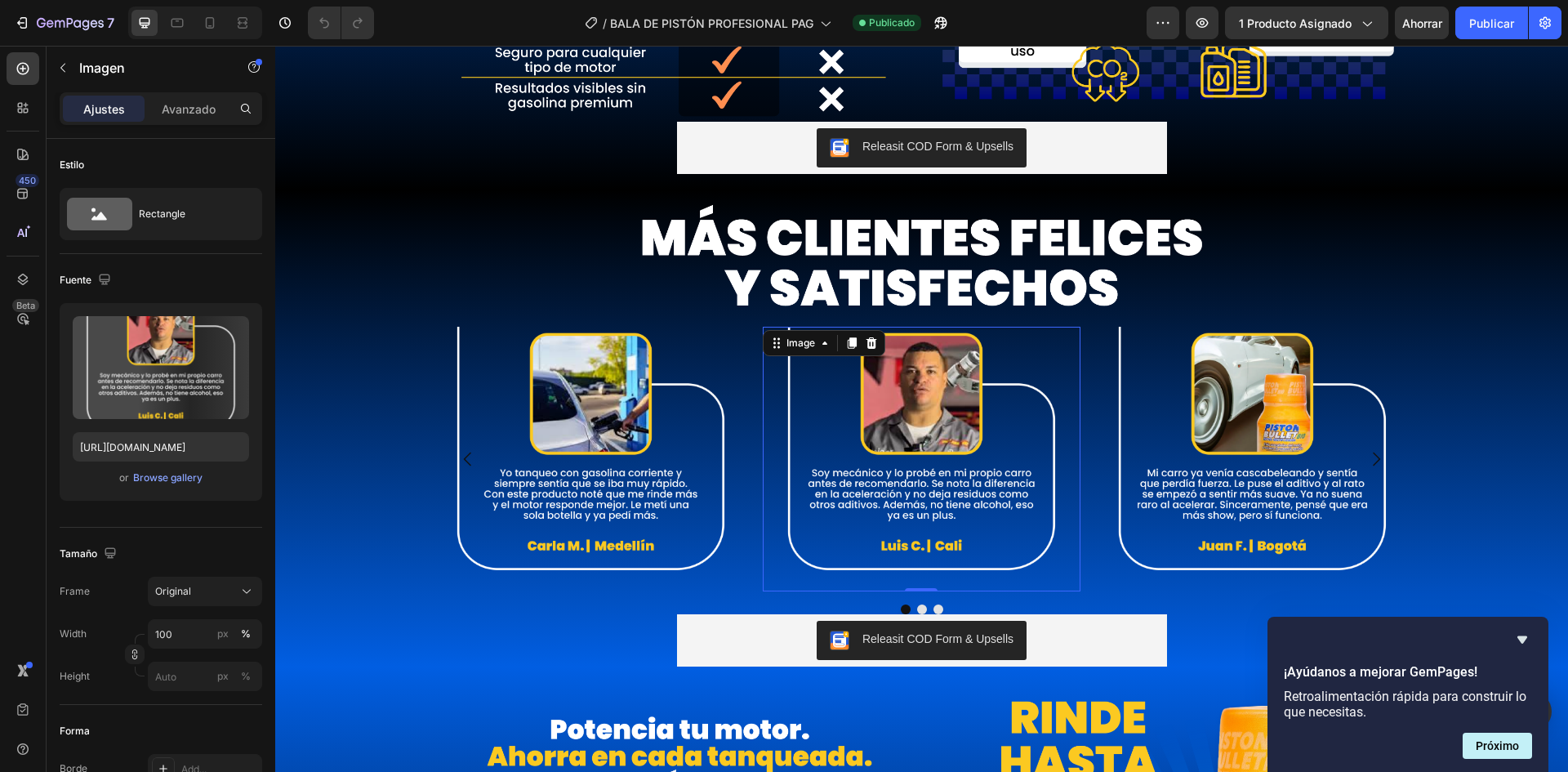
click at [879, 387] on img at bounding box center [921, 459] width 317 height 264
click at [1169, 366] on img at bounding box center [1251, 459] width 317 height 264
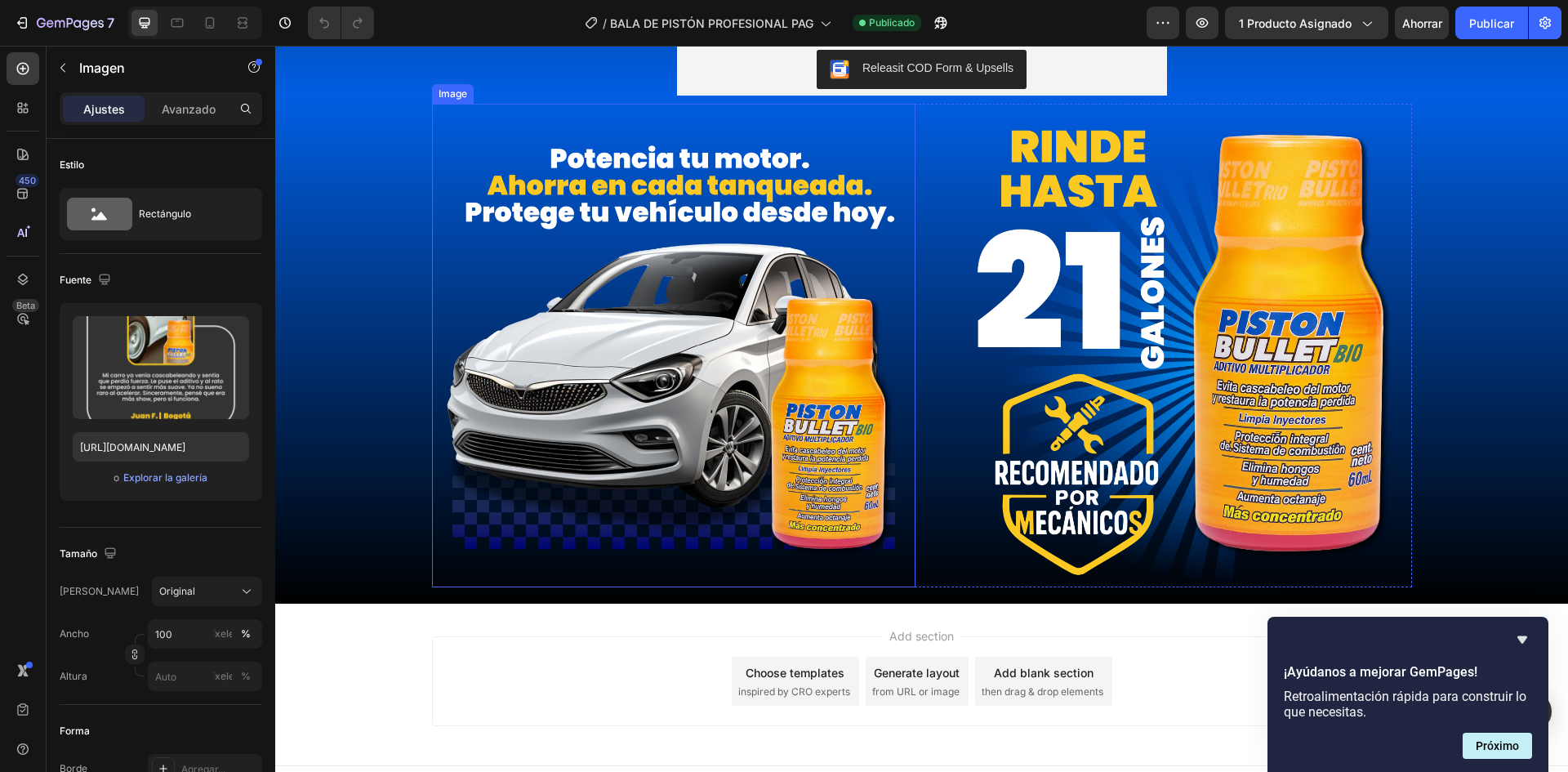
scroll to position [3104, 0]
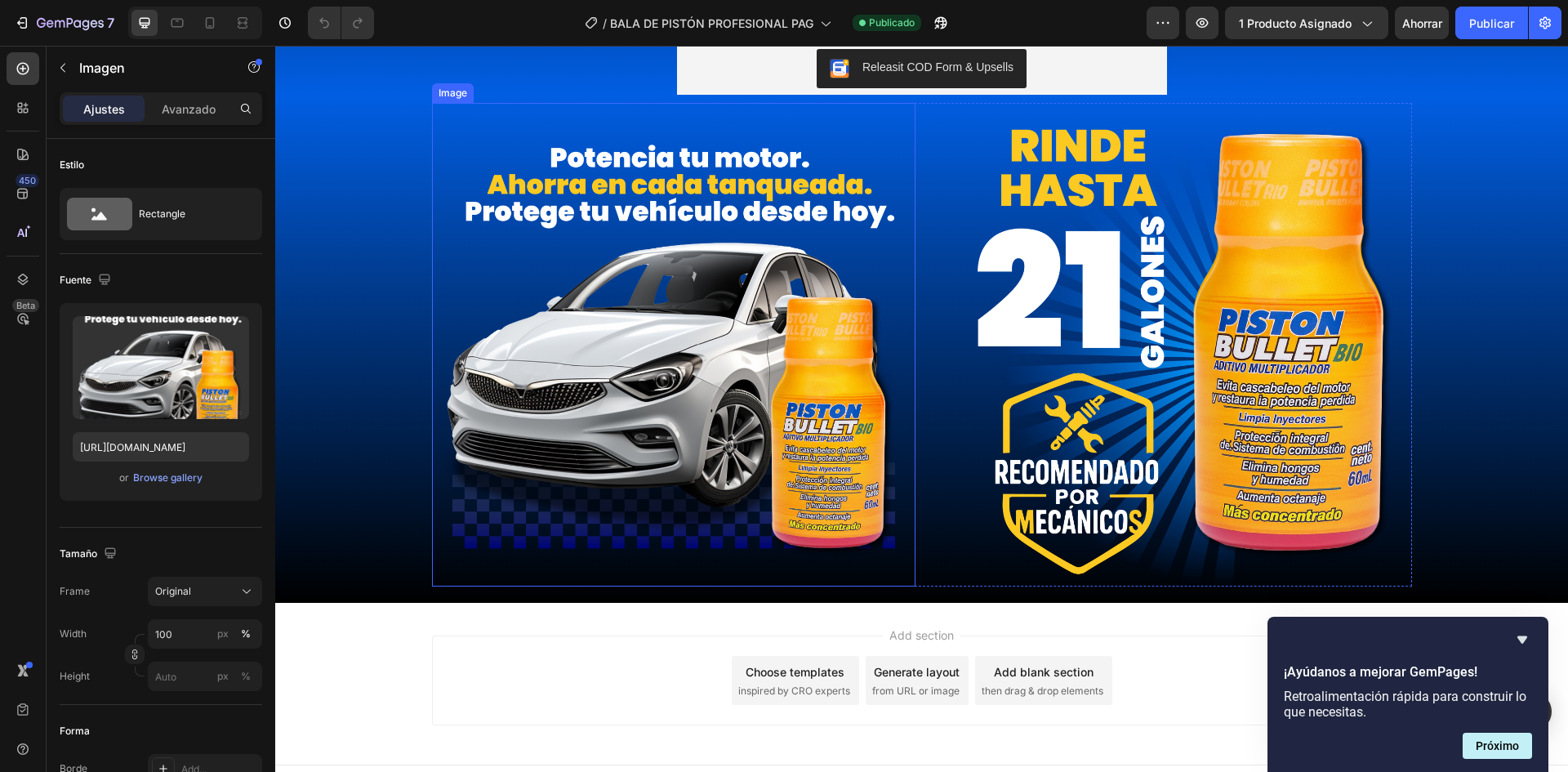
click at [701, 224] on img at bounding box center [673, 344] width 483 height 484
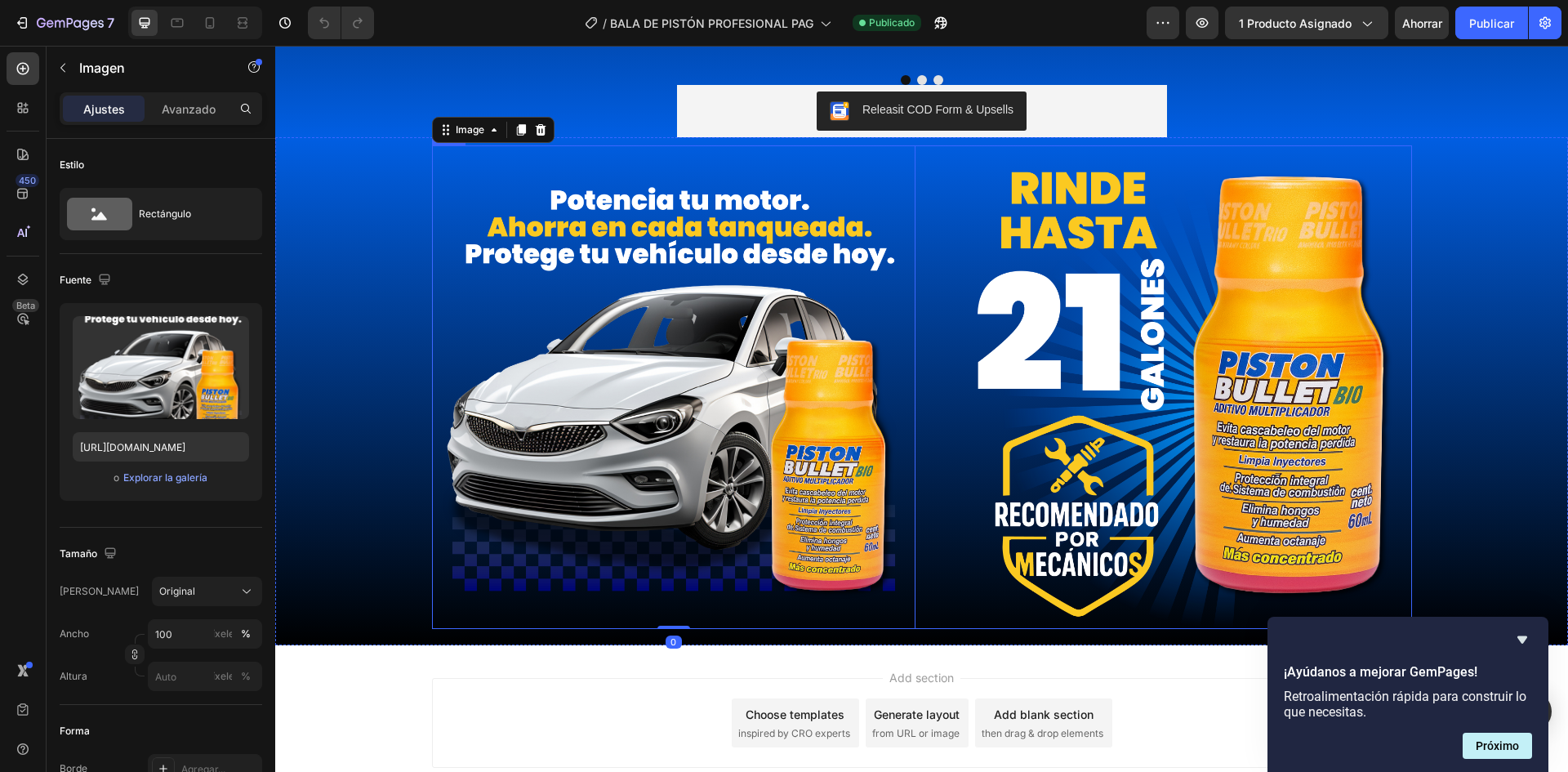
scroll to position [3023, 0]
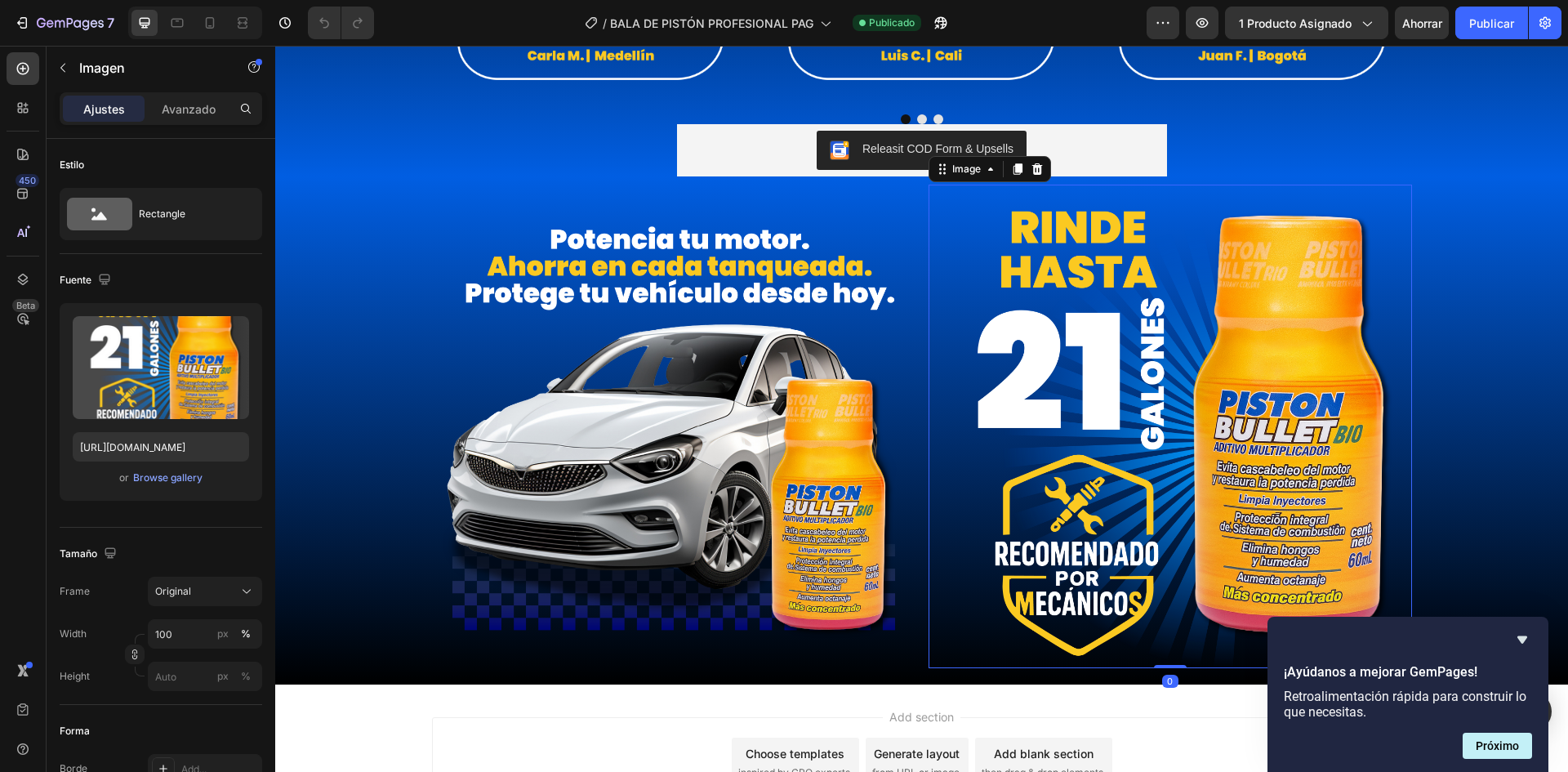
click at [1062, 290] on img at bounding box center [1169, 426] width 483 height 484
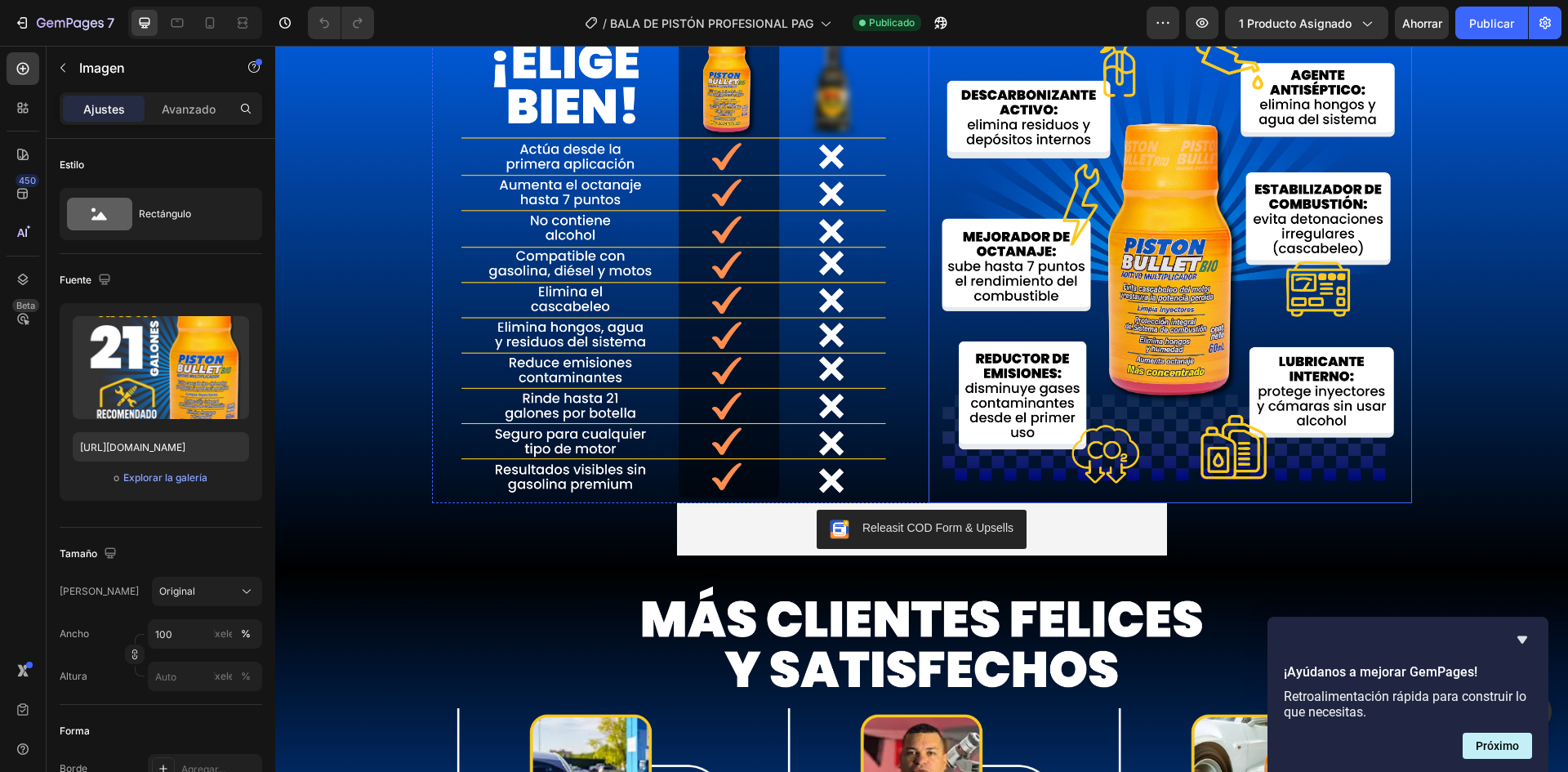
scroll to position [1987, 0]
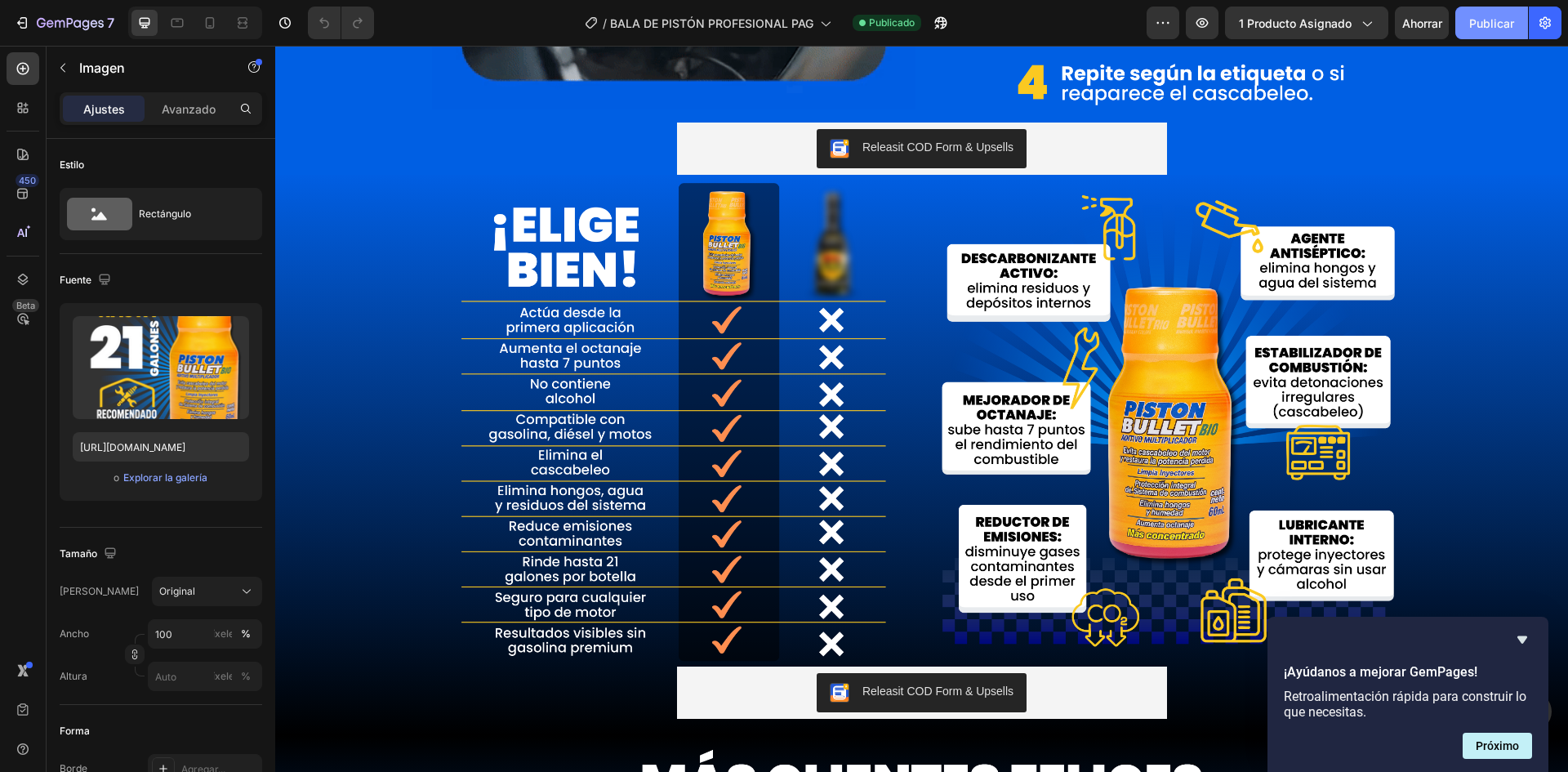
click at [1489, 25] on font "Publicar" at bounding box center [1491, 23] width 45 height 14
